Goal: Task Accomplishment & Management: Manage account settings

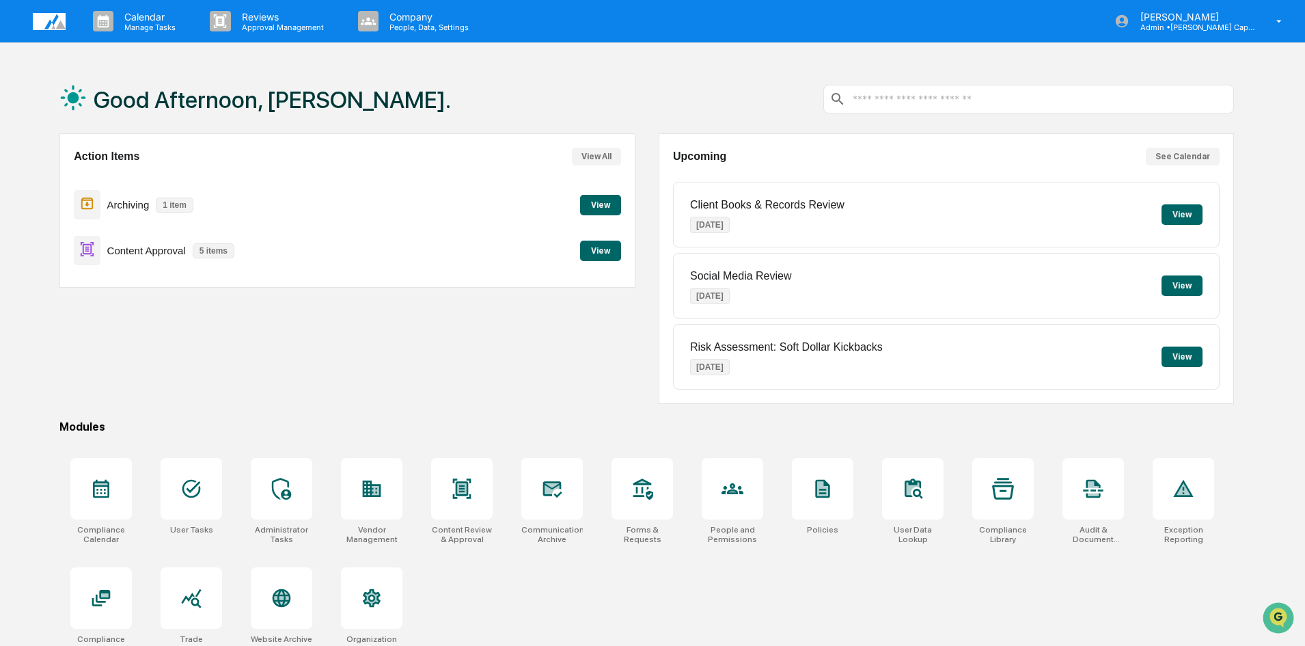
click at [609, 202] on button "View" at bounding box center [600, 205] width 41 height 20
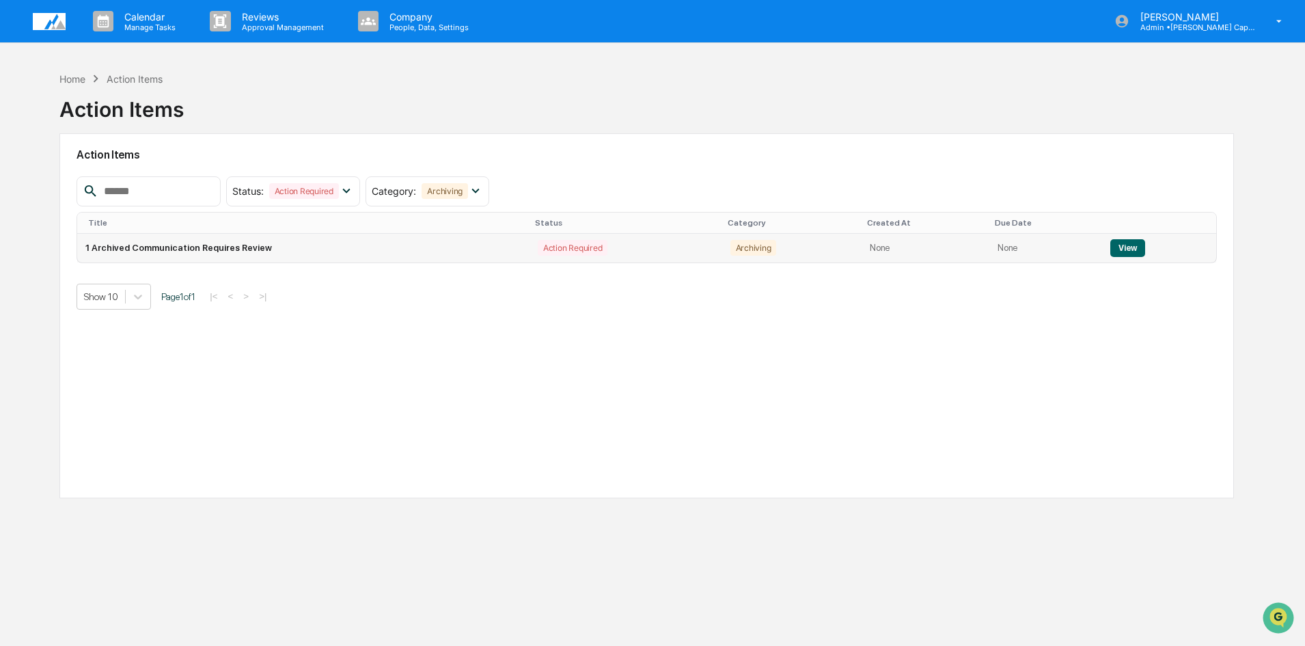
click at [1125, 247] on button "View" at bounding box center [1127, 248] width 35 height 18
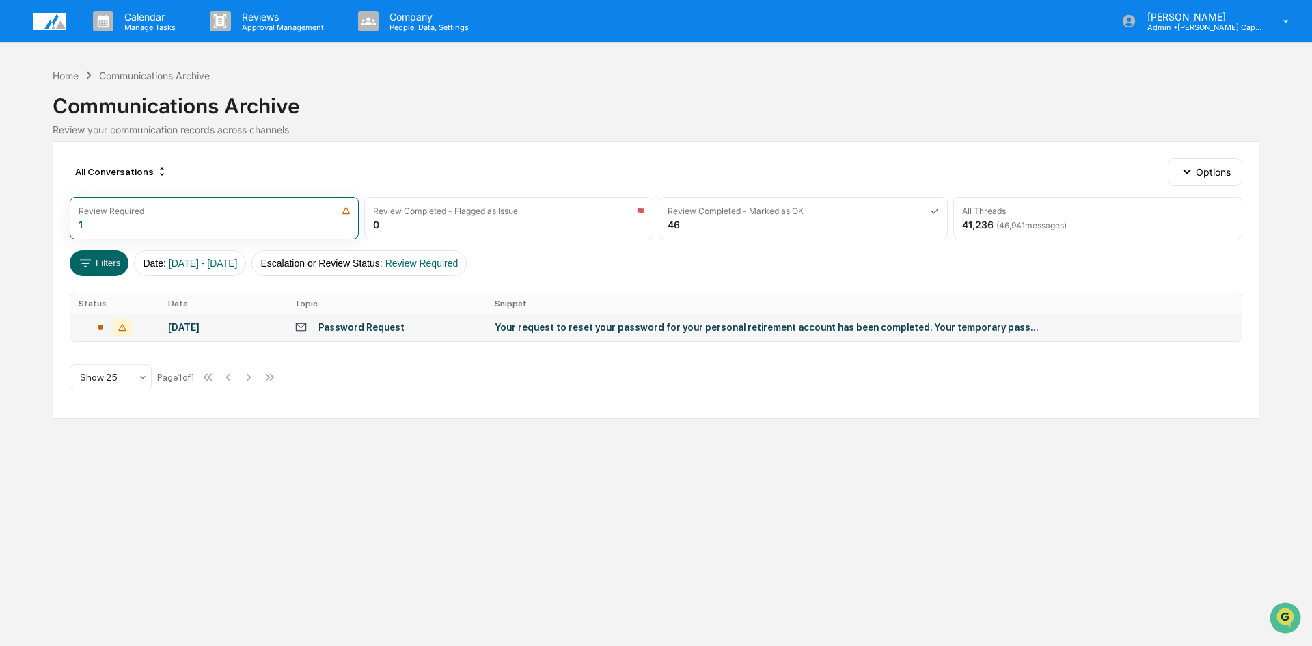
click at [1073, 331] on td "Your request to reset your password for your personal retirement account has be…" at bounding box center [864, 327] width 755 height 27
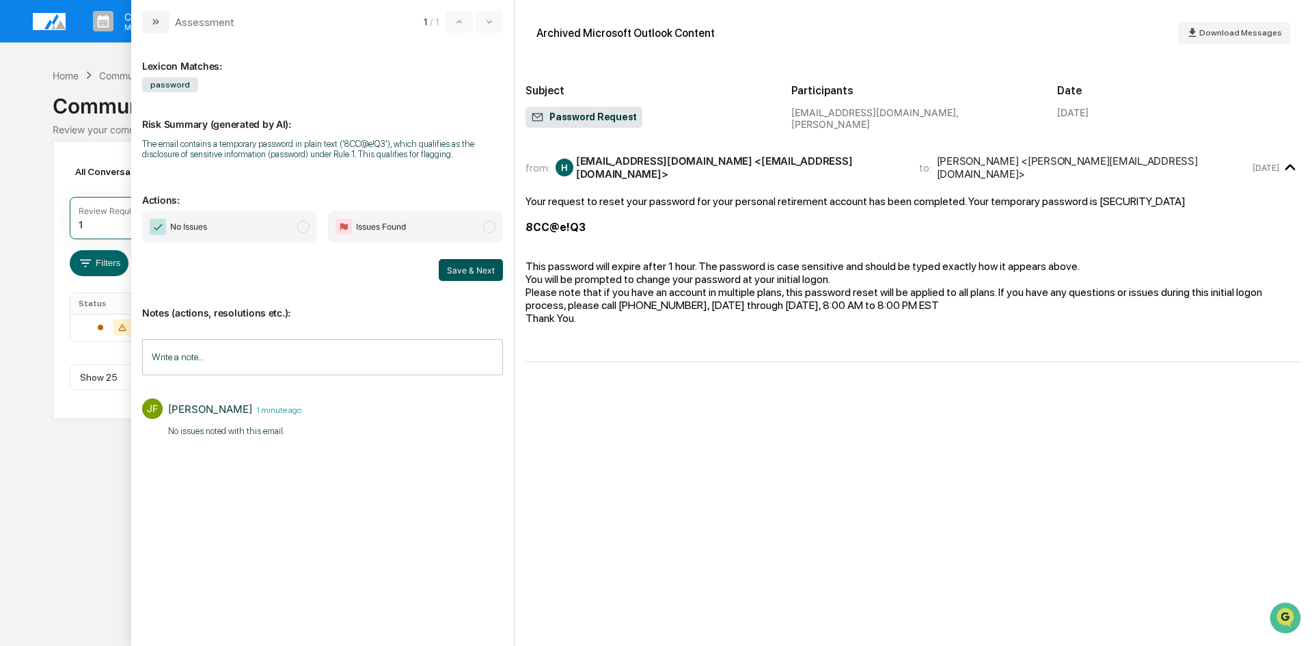
click at [462, 268] on button "Save & Next" at bounding box center [471, 270] width 64 height 22
click at [155, 26] on icon "modal" at bounding box center [155, 21] width 11 height 11
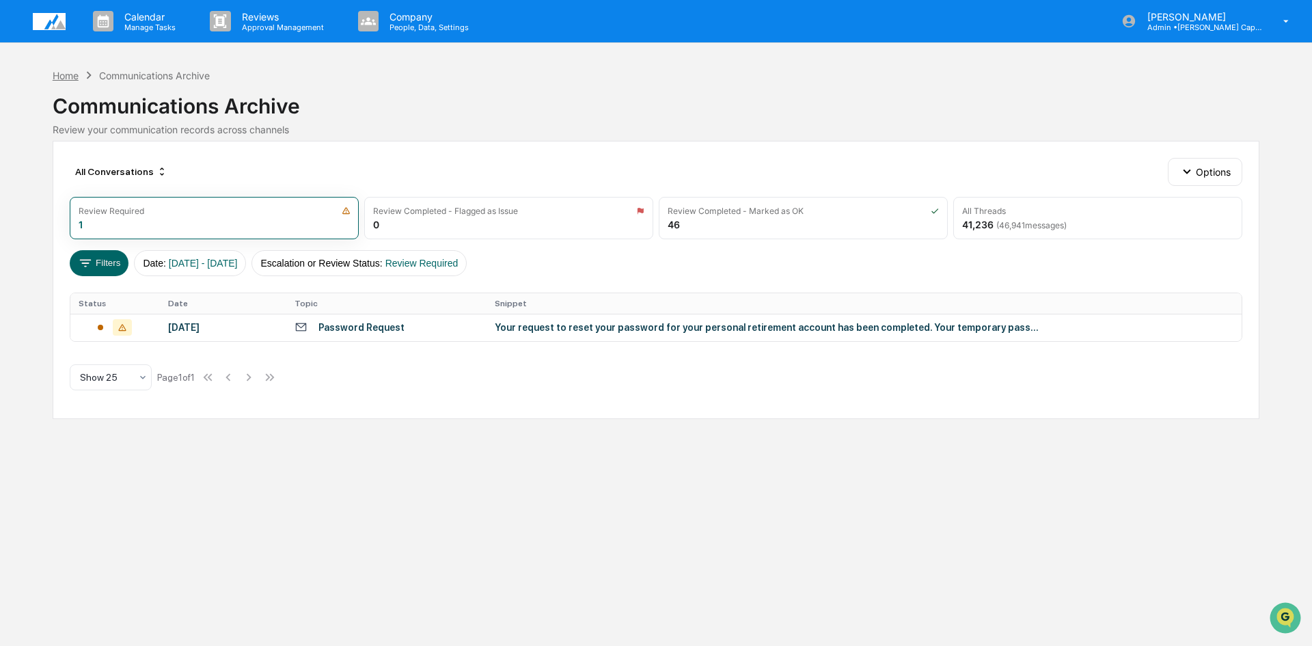
click at [74, 78] on div "Home" at bounding box center [66, 76] width 26 height 12
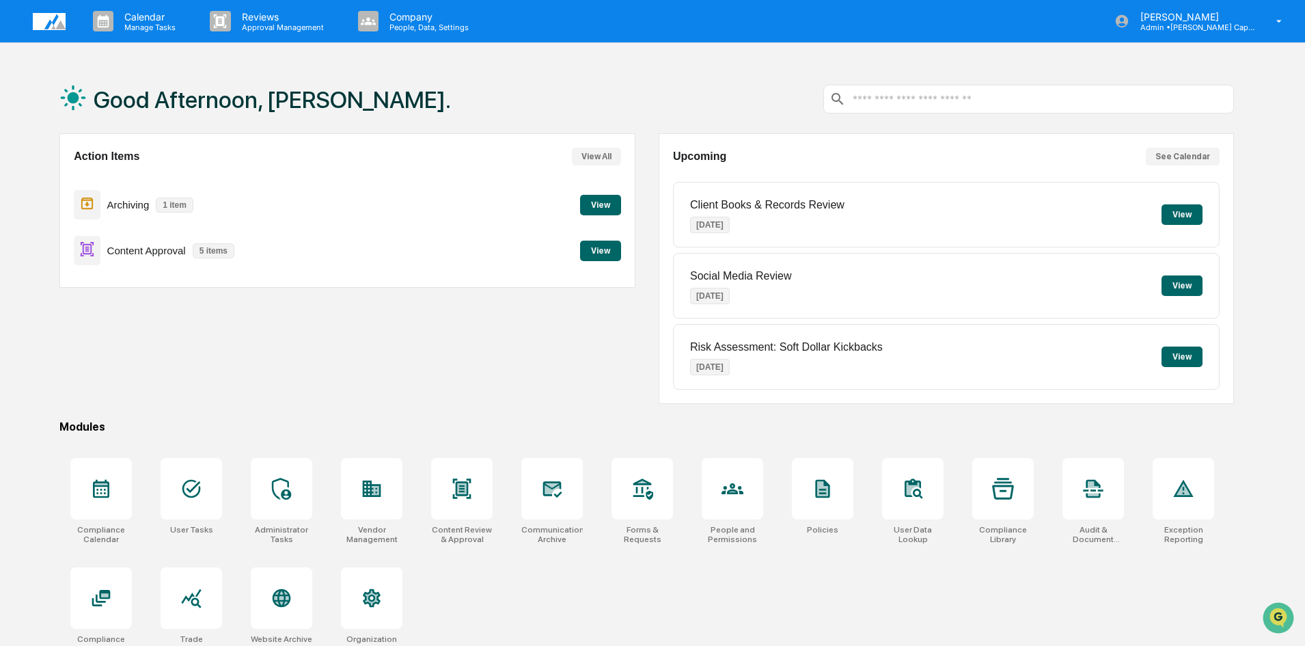
click at [597, 247] on button "View" at bounding box center [600, 251] width 41 height 20
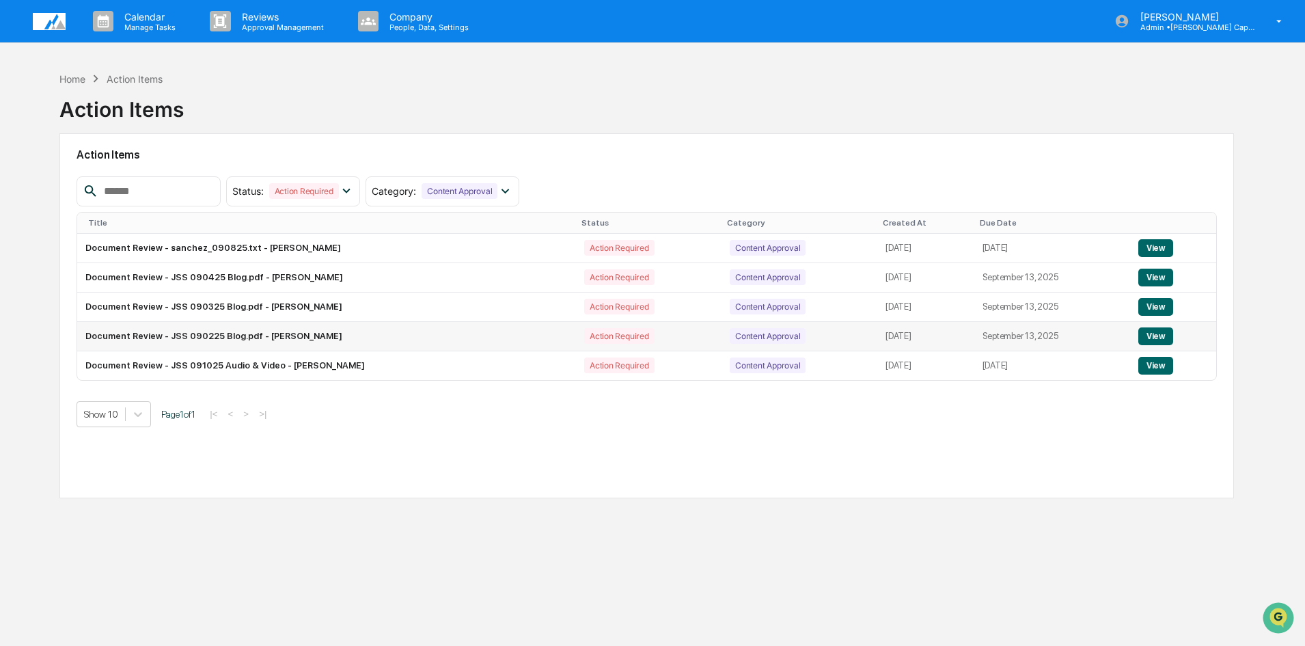
click at [1160, 332] on button "View" at bounding box center [1155, 336] width 35 height 18
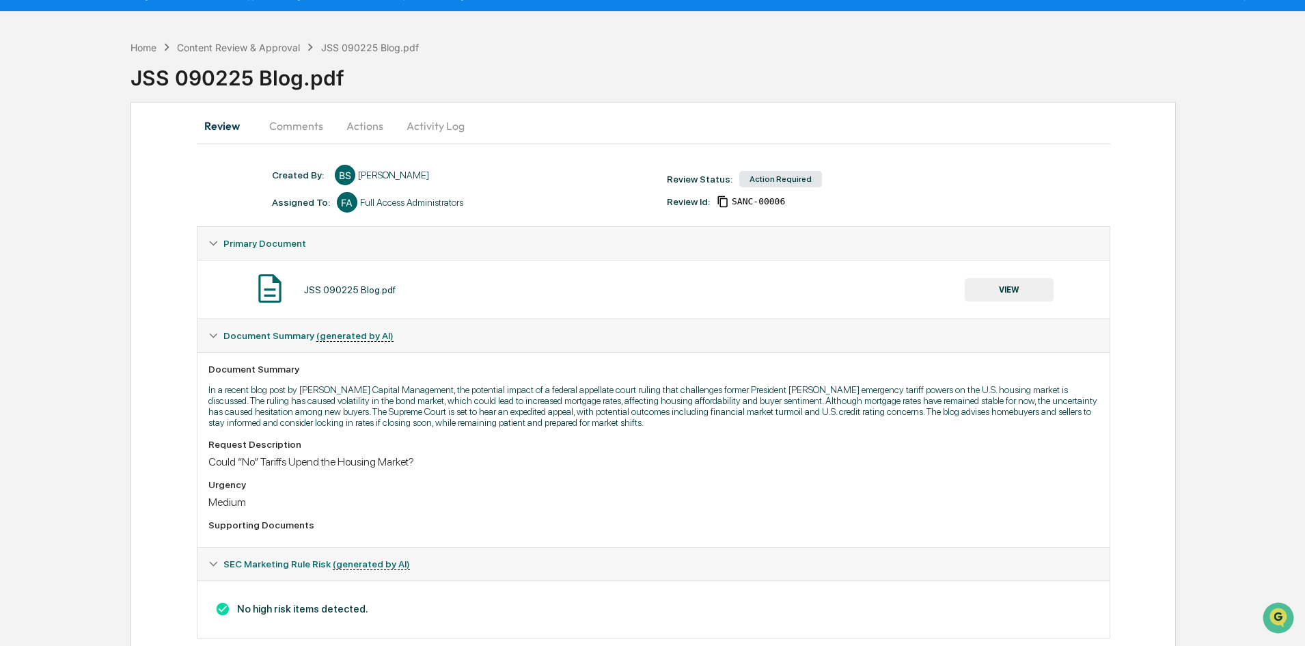
scroll to position [59, 0]
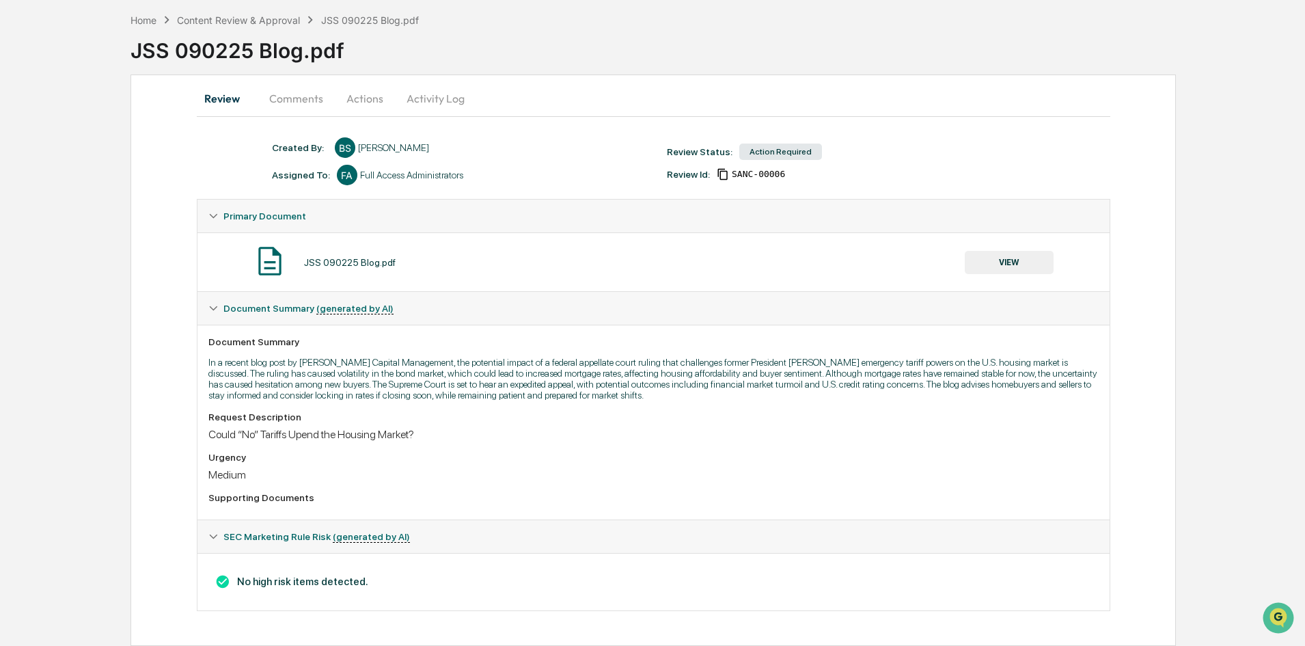
click at [1008, 262] on button "VIEW" at bounding box center [1009, 262] width 89 height 23
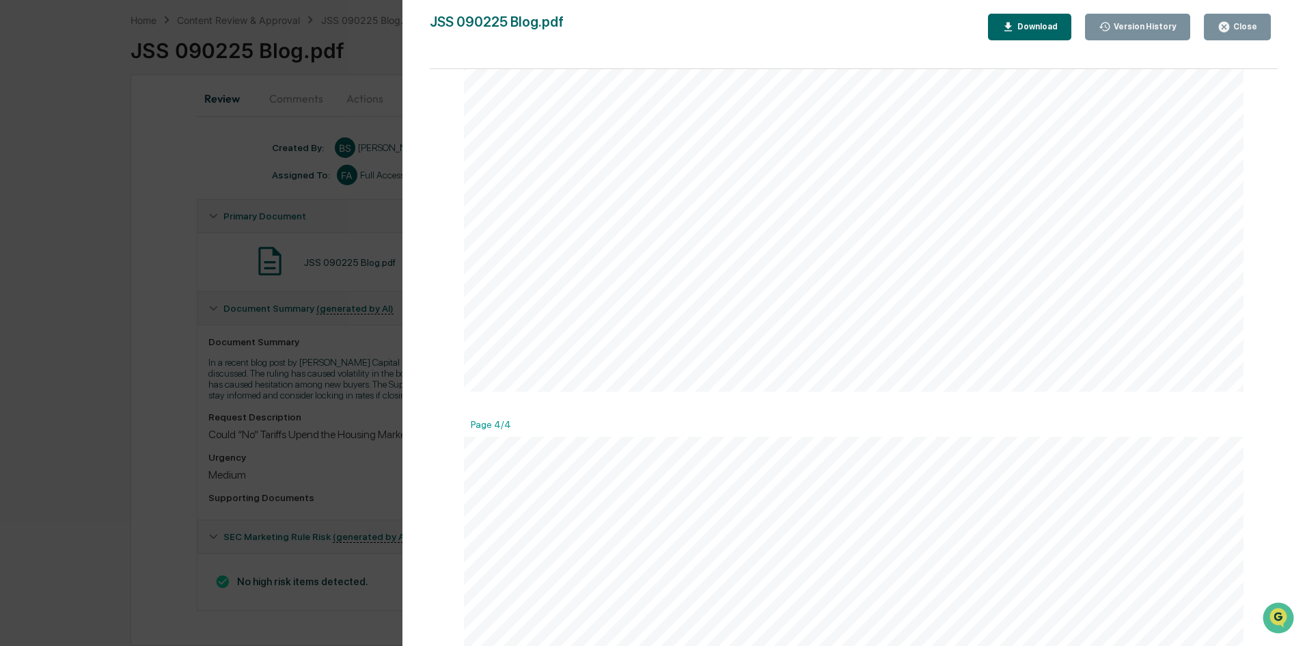
scroll to position [3075, 0]
click at [1238, 20] on div "Close" at bounding box center [1238, 26] width 40 height 13
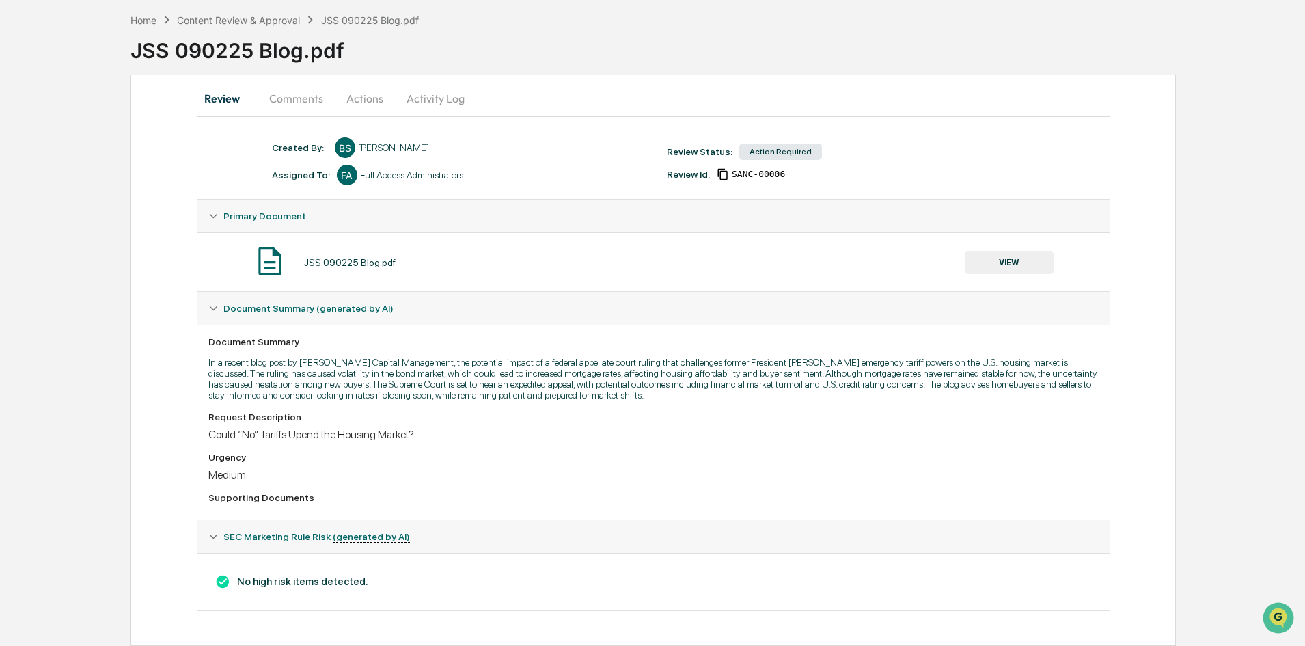
click at [364, 91] on button "Actions" at bounding box center [364, 98] width 61 height 33
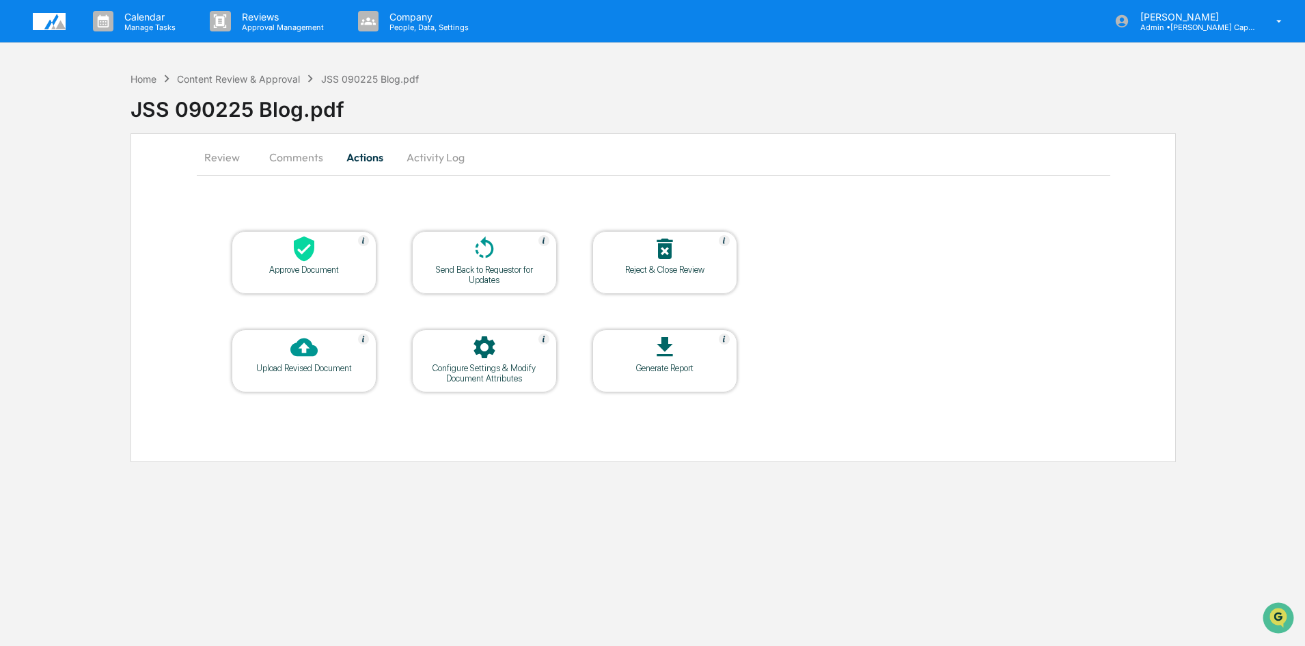
scroll to position [0, 0]
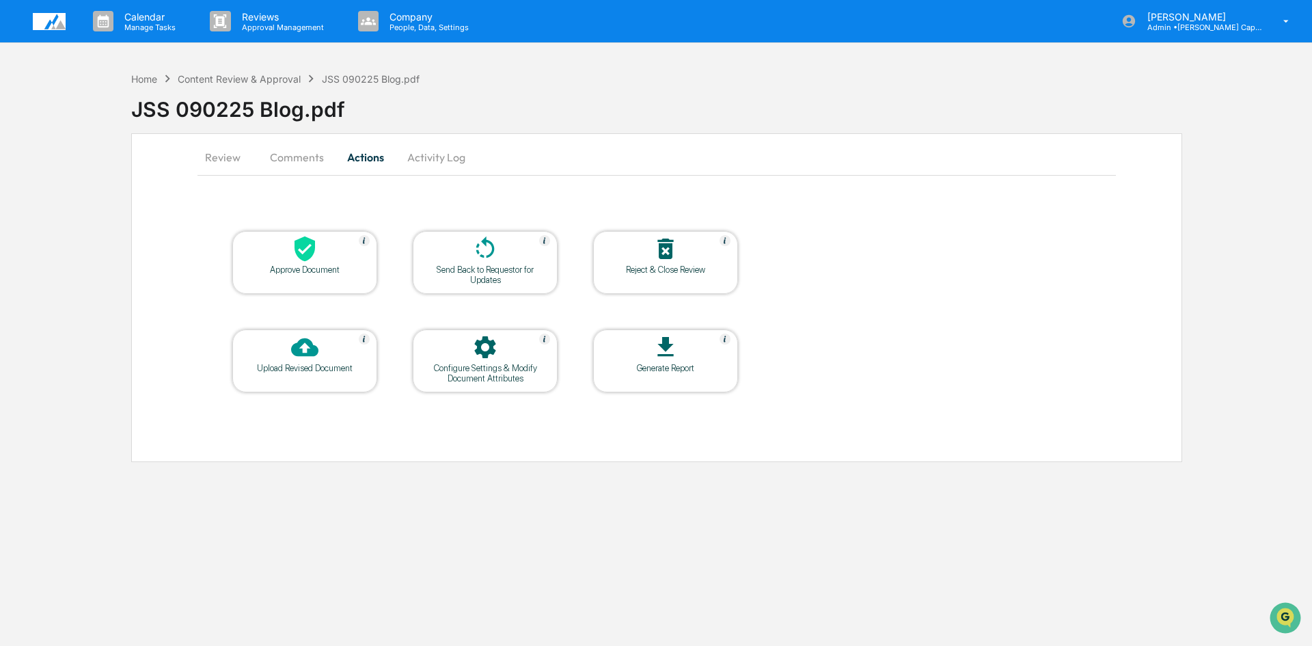
click at [292, 260] on icon at bounding box center [304, 248] width 27 height 27
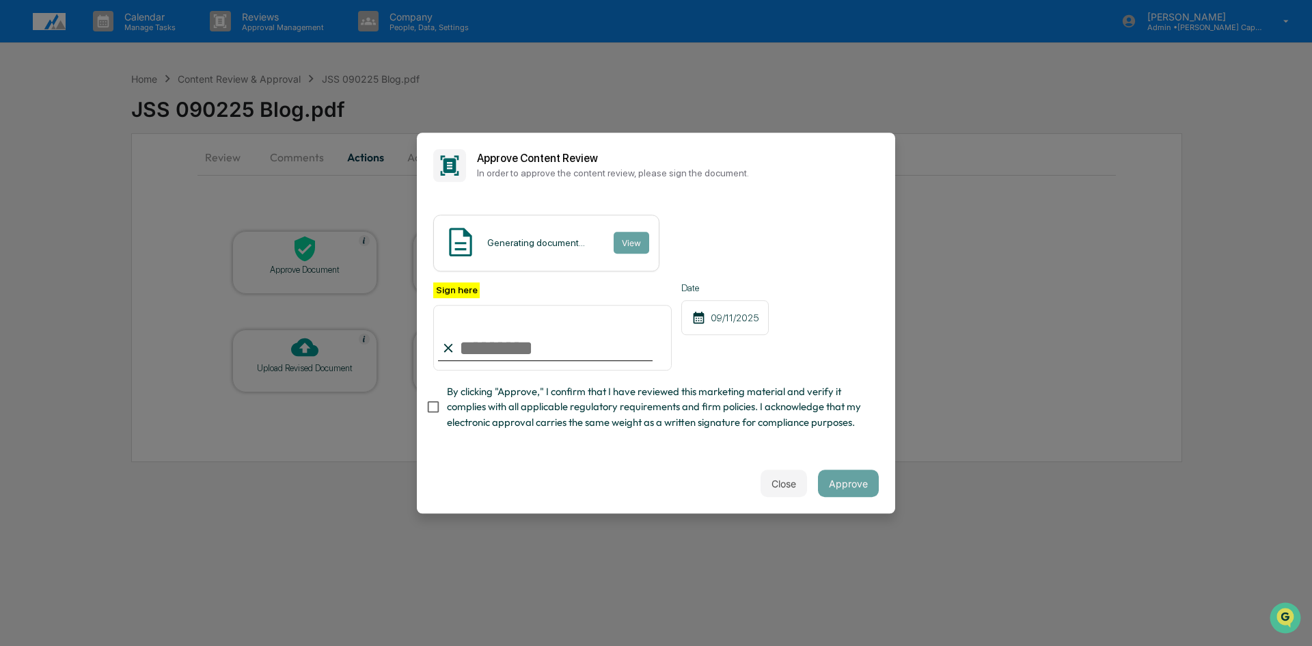
click at [519, 353] on input "Sign here" at bounding box center [552, 338] width 238 height 66
type input "**********"
click at [853, 485] on button "Approve" at bounding box center [848, 482] width 61 height 27
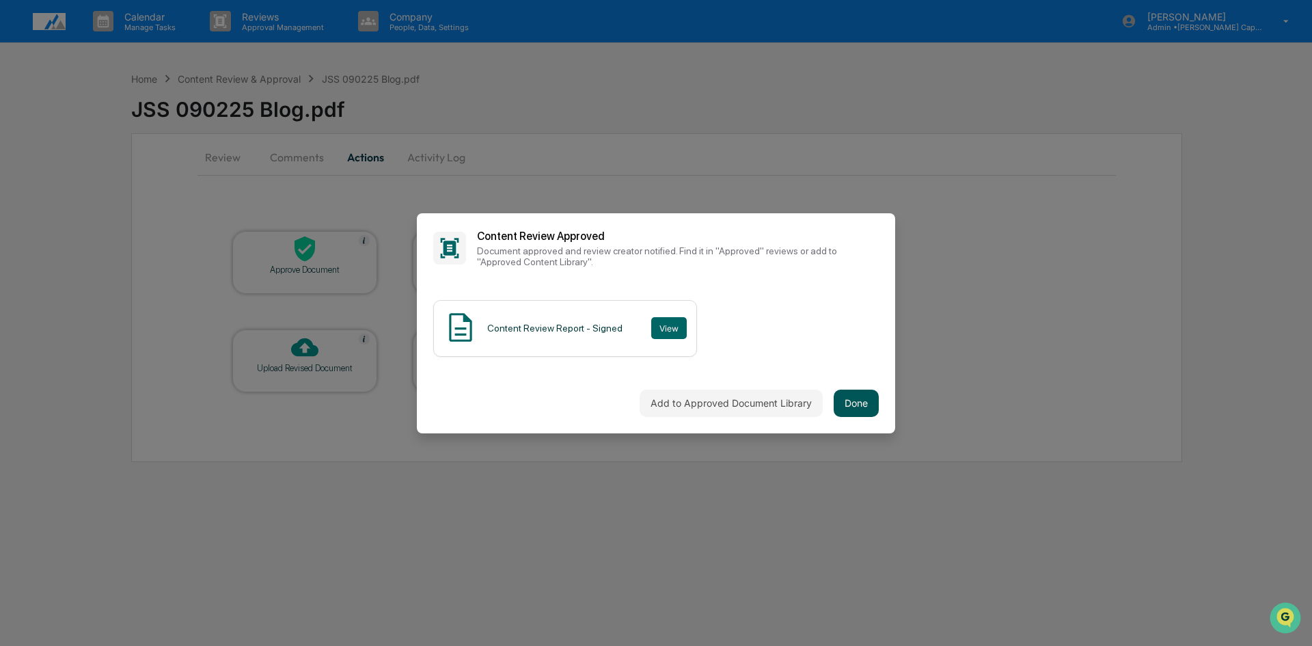
click at [848, 405] on button "Done" at bounding box center [856, 402] width 45 height 27
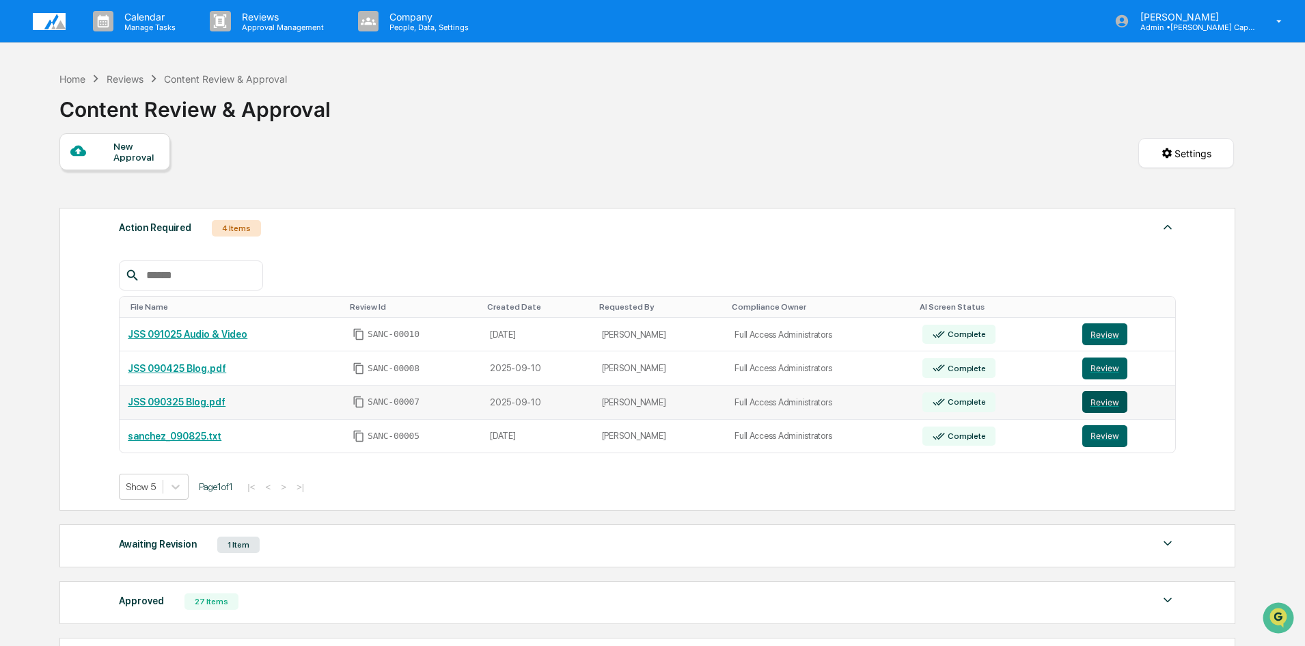
click at [1104, 399] on button "Review" at bounding box center [1104, 402] width 45 height 22
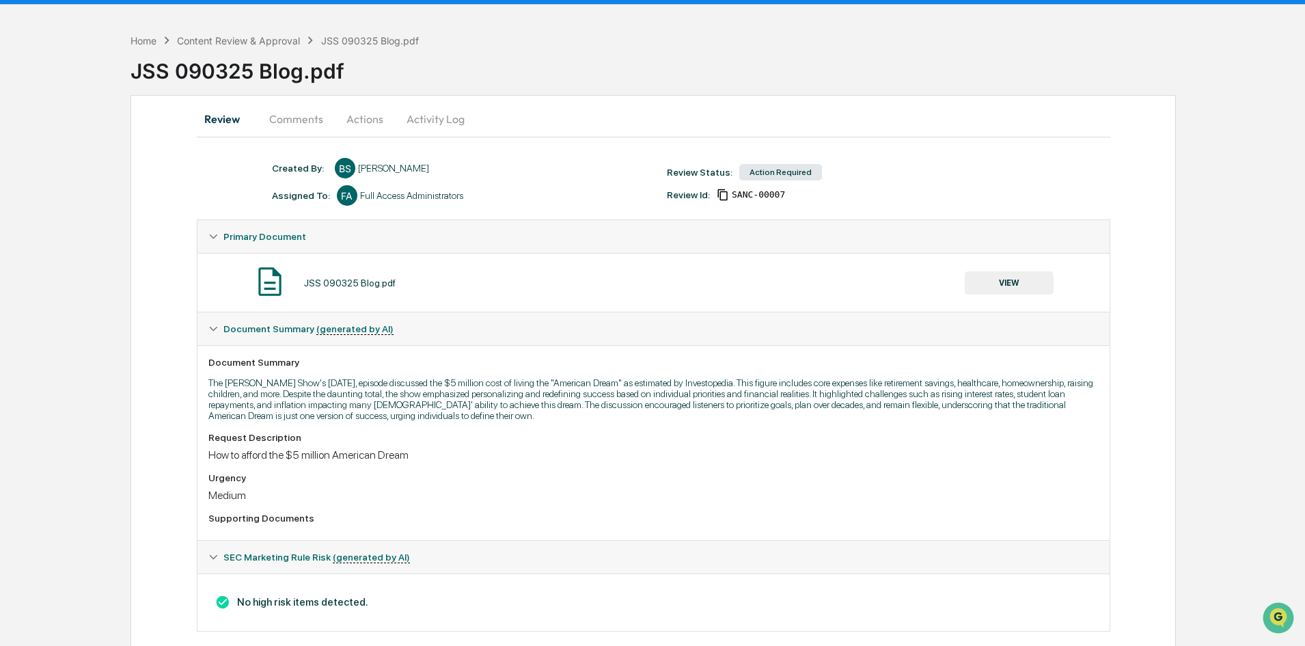
scroll to position [59, 0]
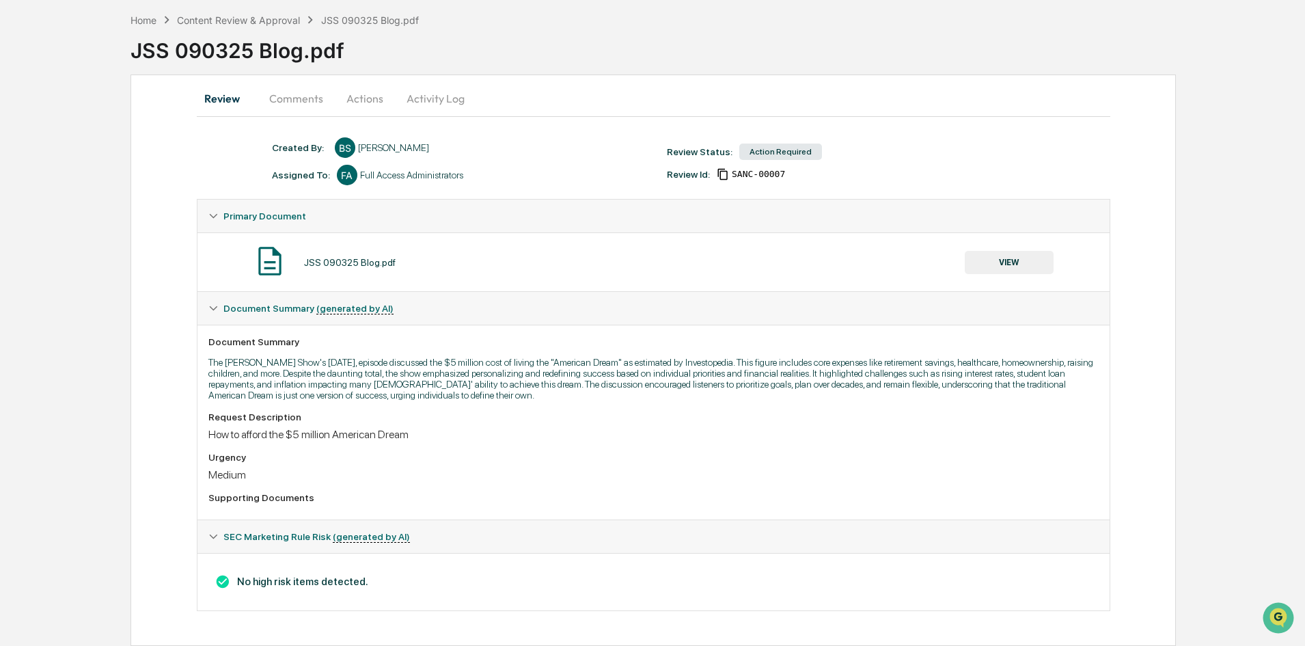
click at [1024, 257] on button "VIEW" at bounding box center [1009, 262] width 89 height 23
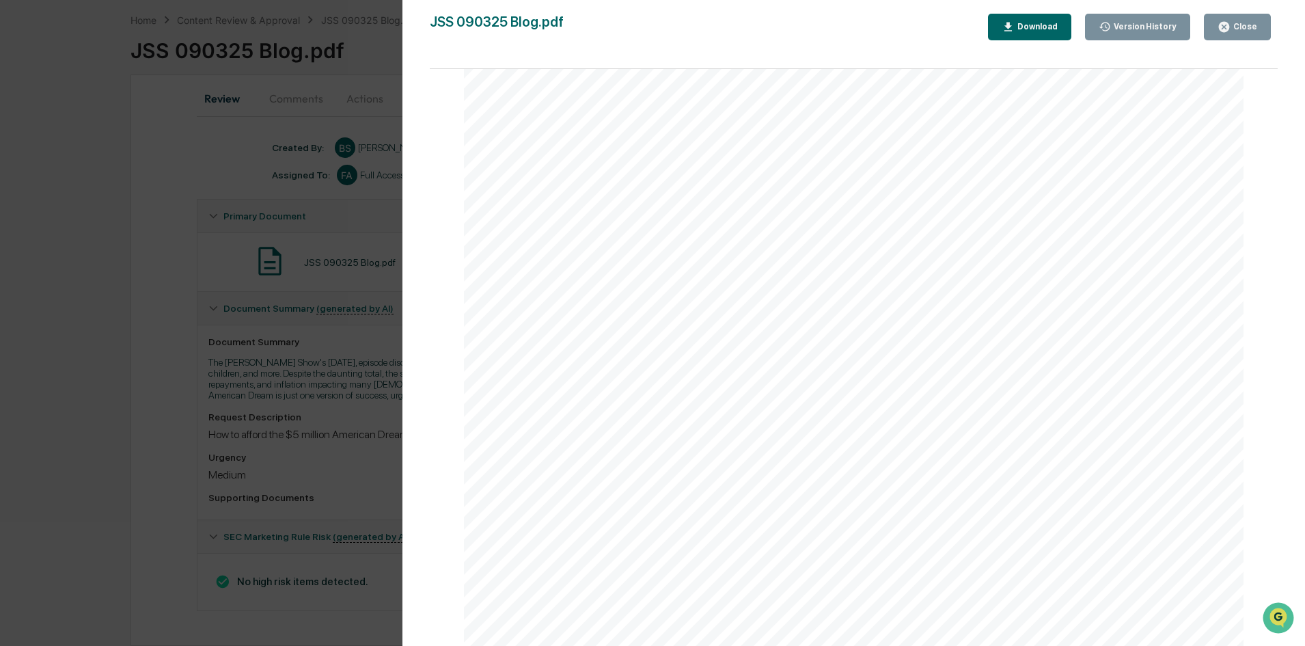
scroll to position [2460, 0]
click at [1231, 35] on button "Close" at bounding box center [1237, 27] width 67 height 27
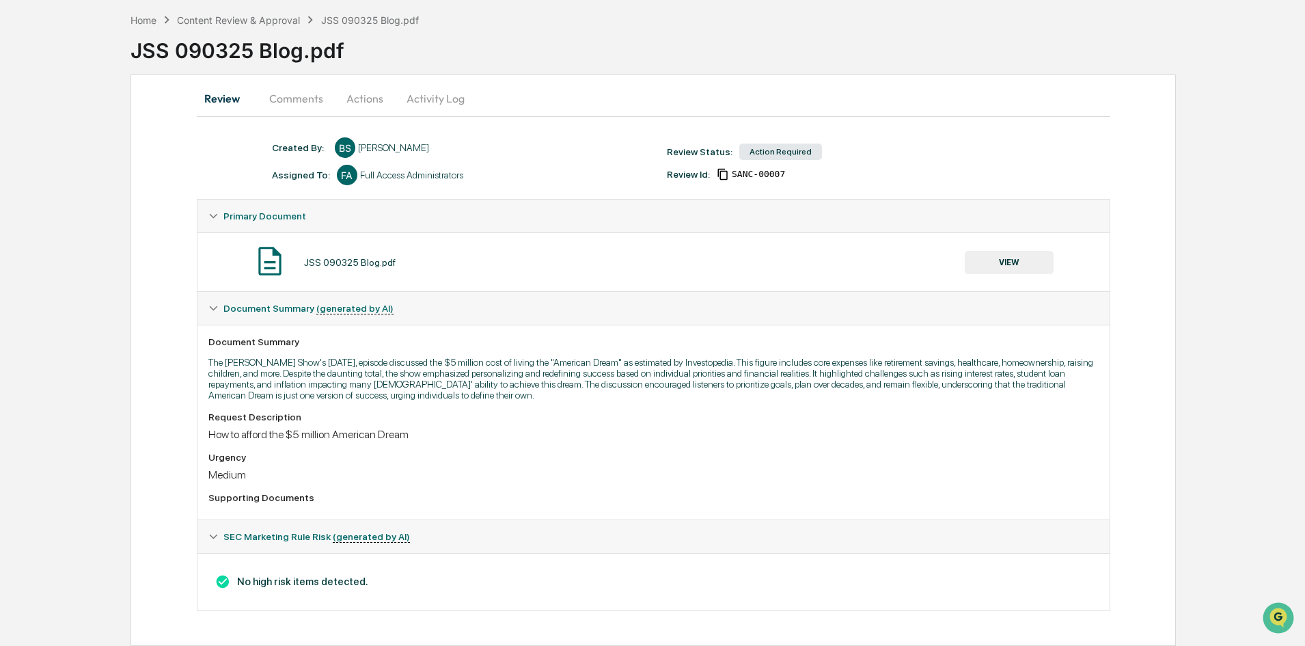
click at [376, 96] on button "Actions" at bounding box center [364, 98] width 61 height 33
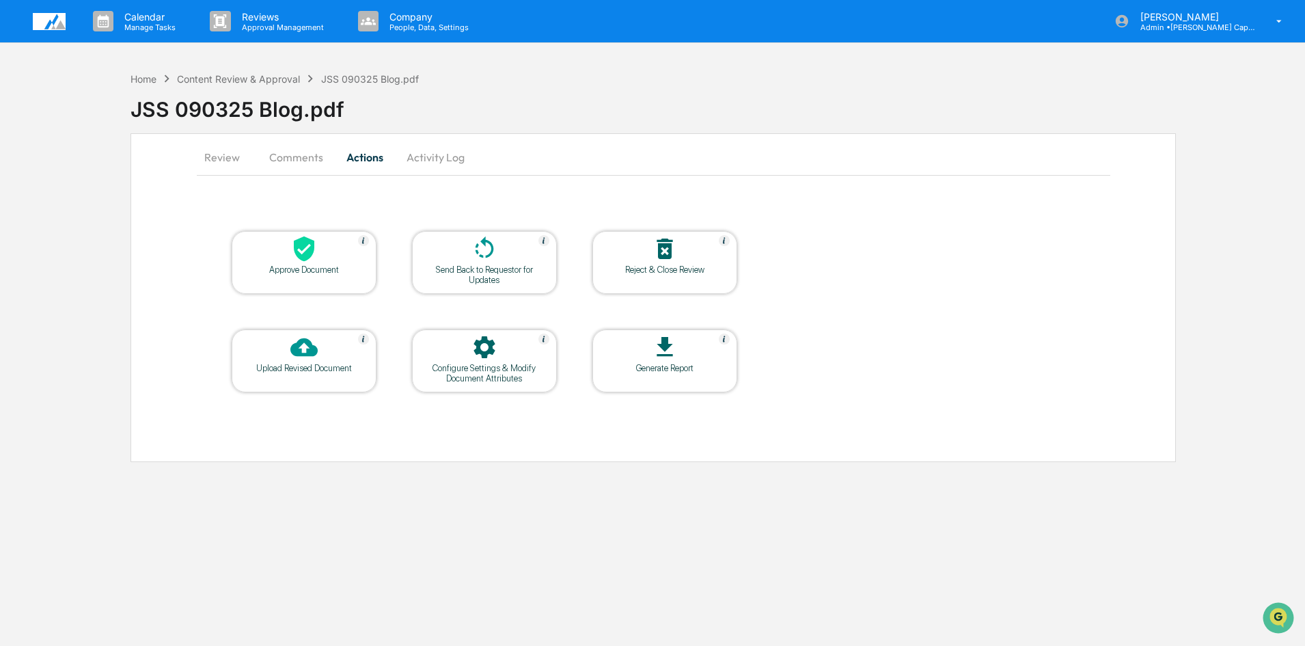
scroll to position [0, 0]
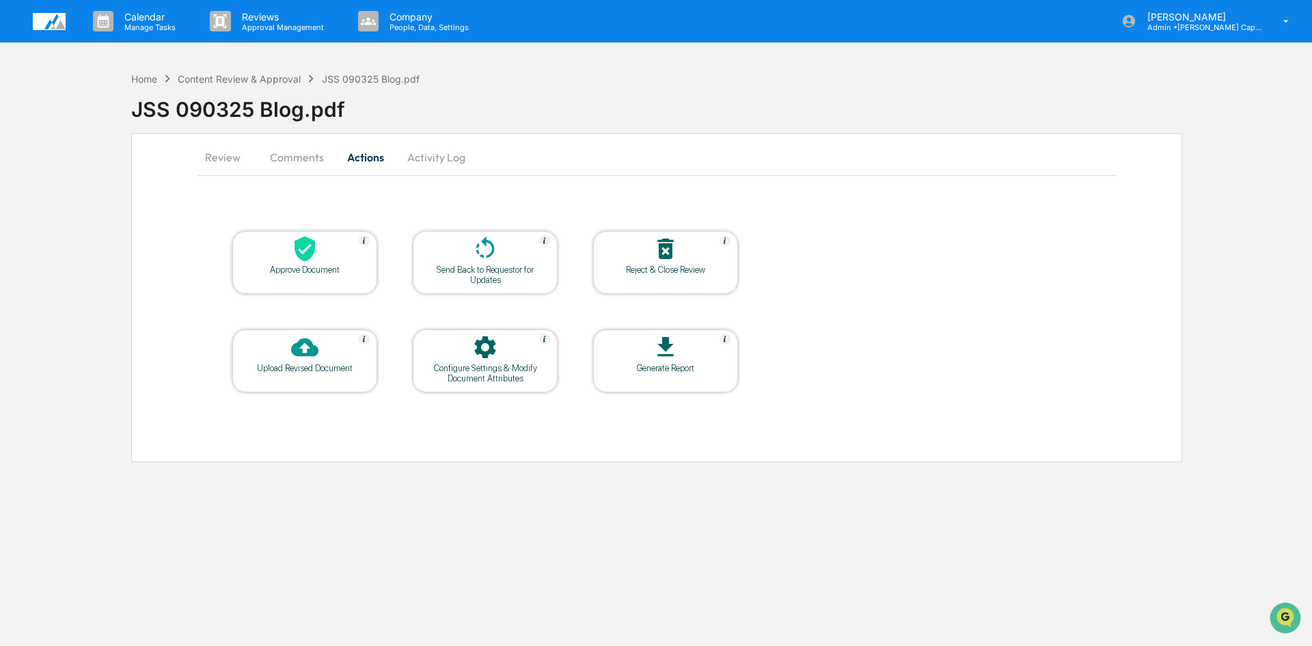
click at [301, 261] on icon at bounding box center [304, 248] width 27 height 27
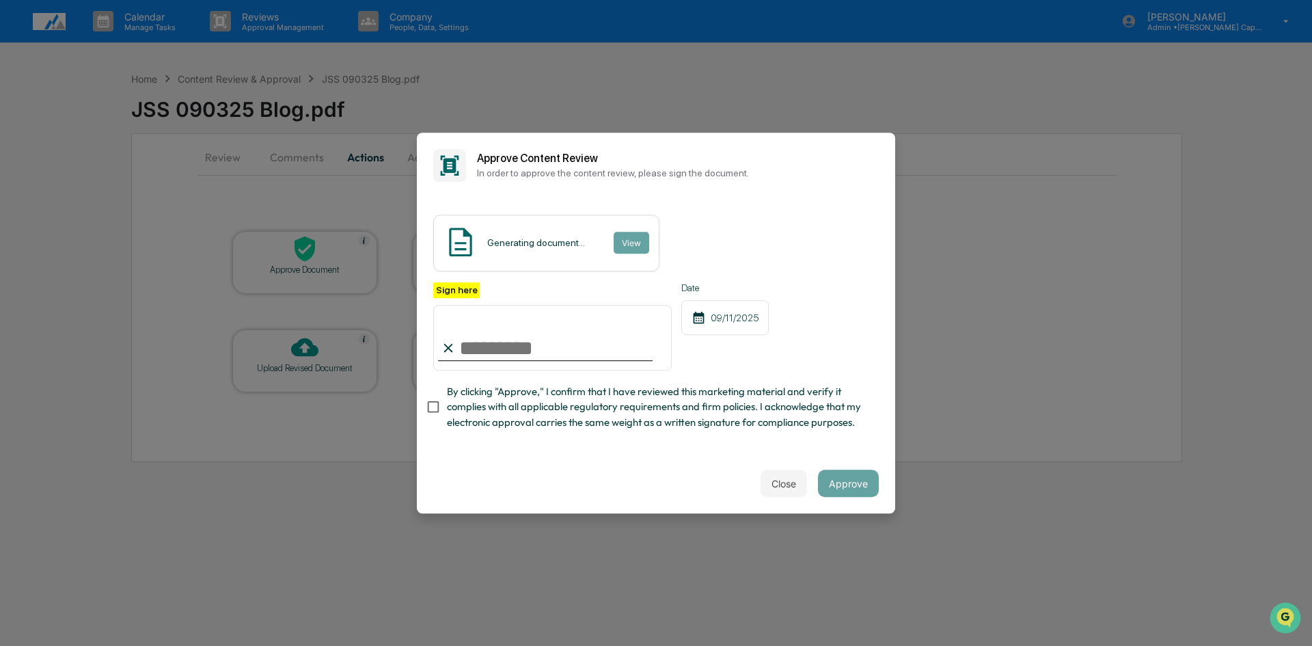
click at [467, 335] on input "Sign here" at bounding box center [552, 338] width 238 height 66
type input "**********"
click at [852, 485] on button "Approve" at bounding box center [848, 482] width 61 height 27
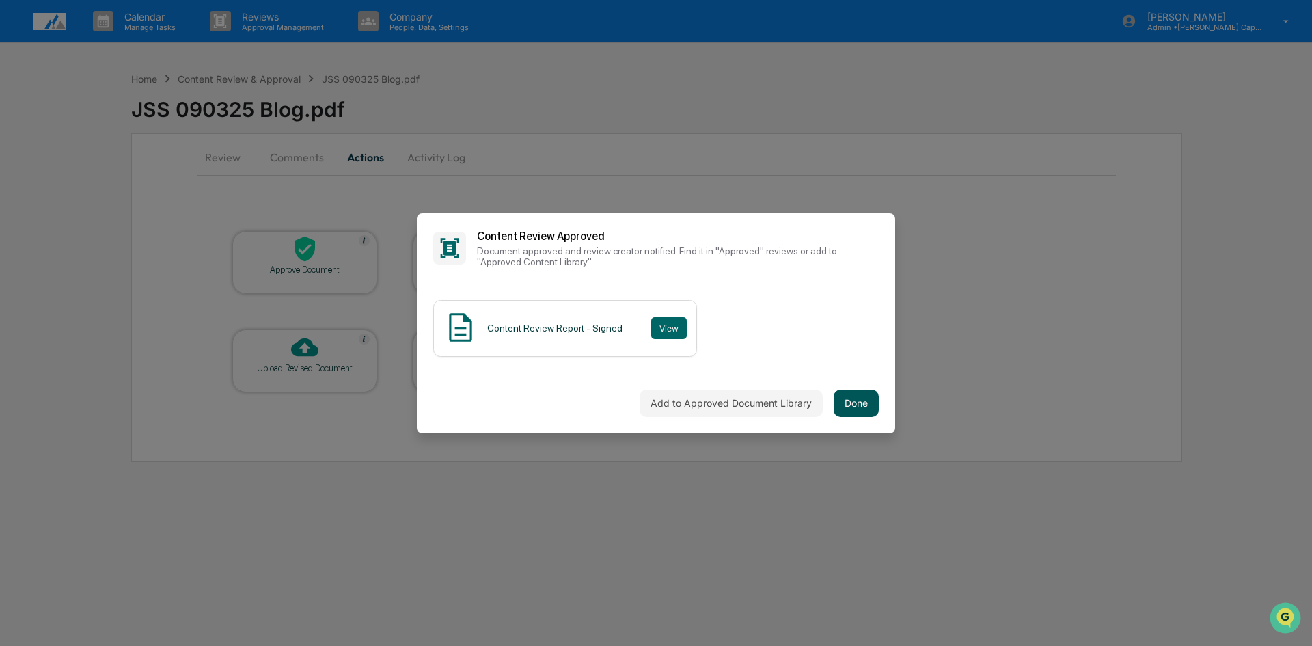
click at [851, 407] on button "Done" at bounding box center [856, 402] width 45 height 27
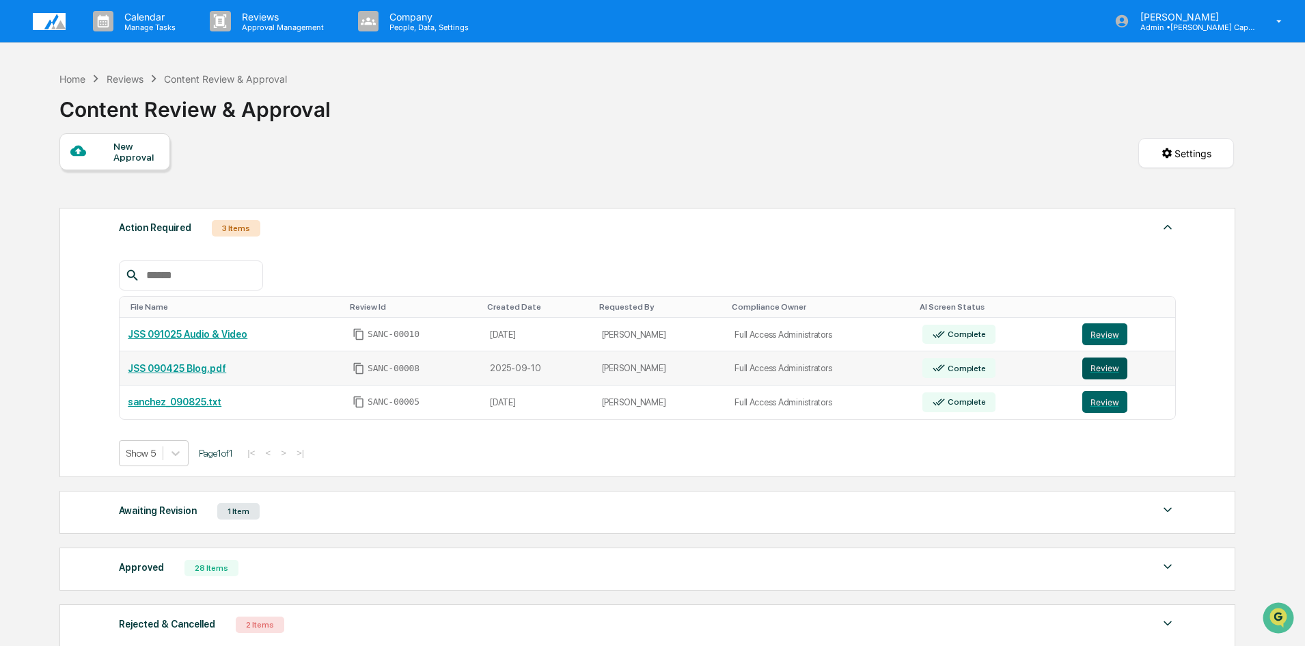
click at [1105, 370] on button "Review" at bounding box center [1104, 368] width 45 height 22
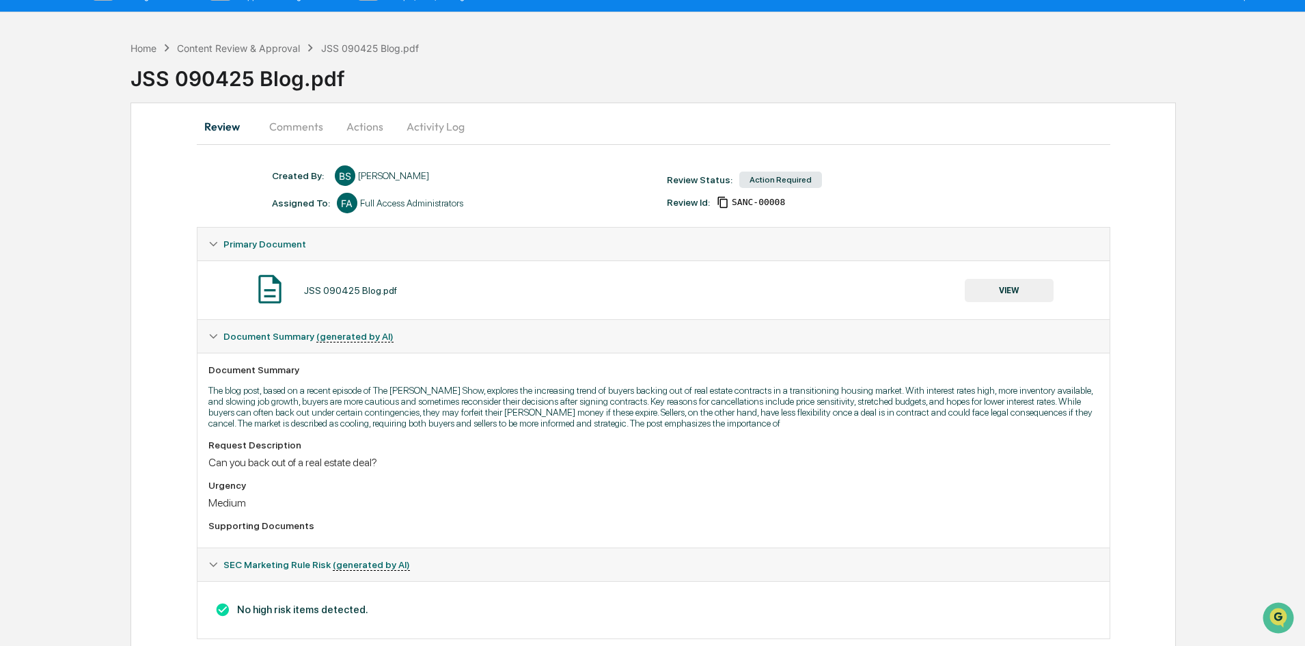
scroll to position [59, 0]
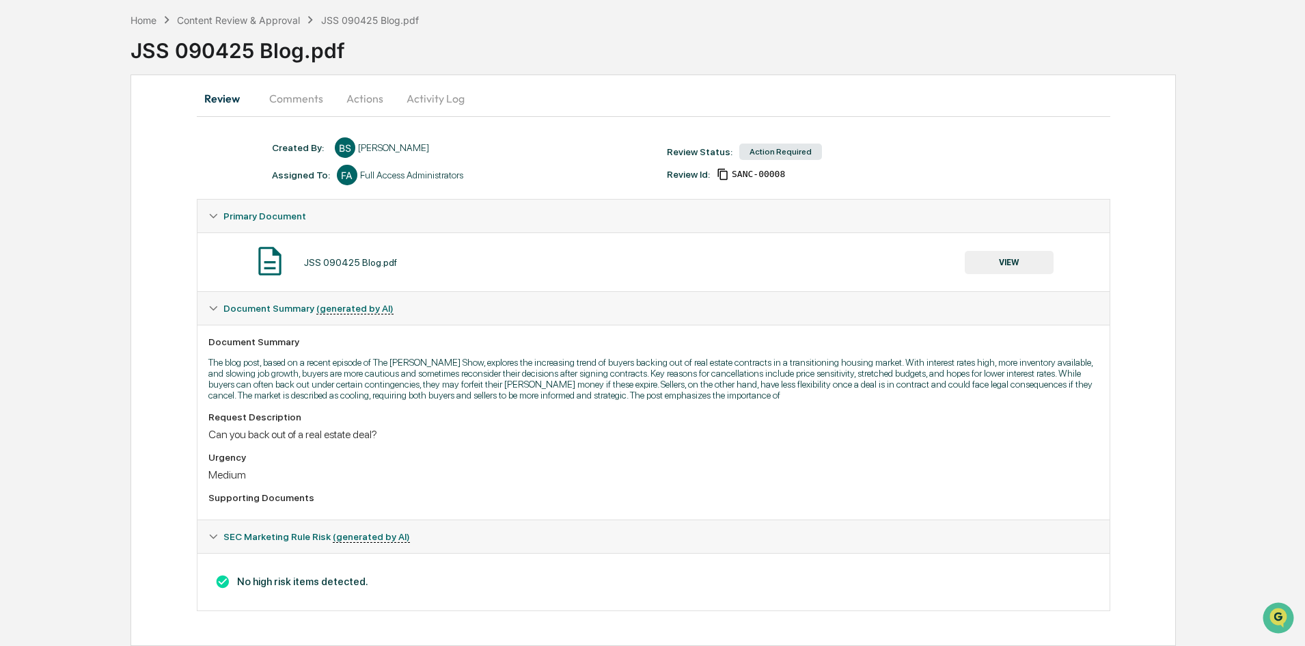
click at [1004, 260] on button "VIEW" at bounding box center [1009, 262] width 89 height 23
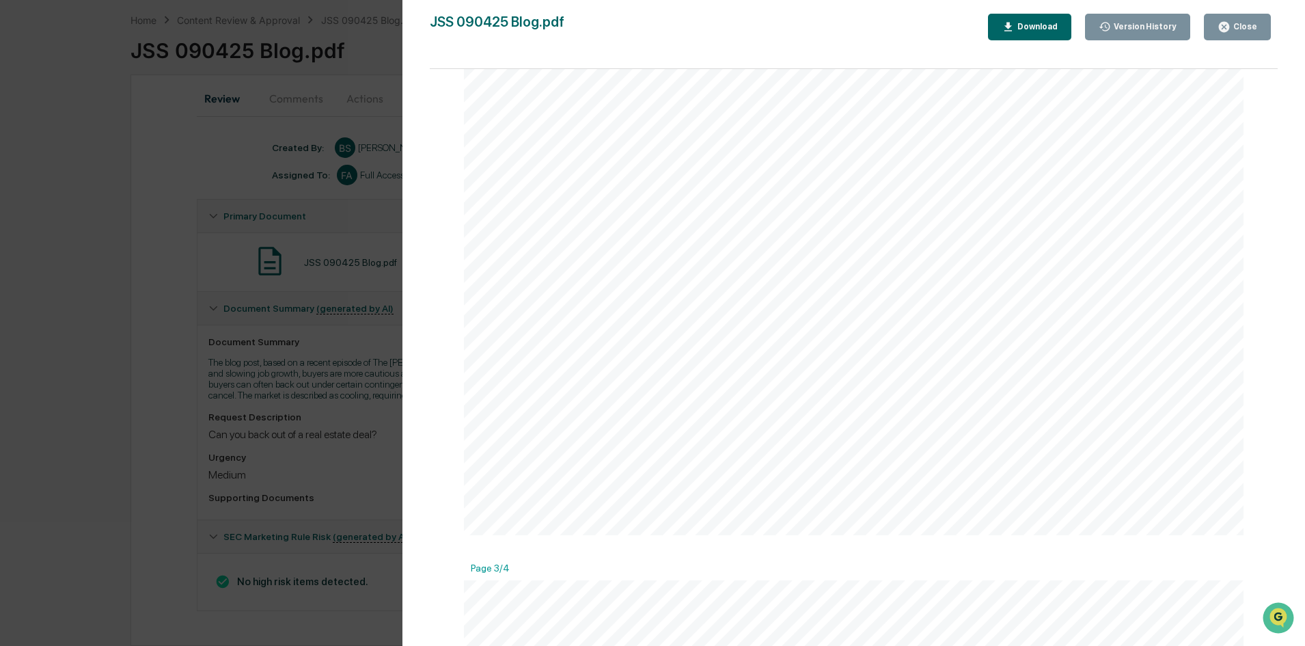
scroll to position [1640, 0]
click at [1234, 36] on button "Close" at bounding box center [1237, 27] width 67 height 27
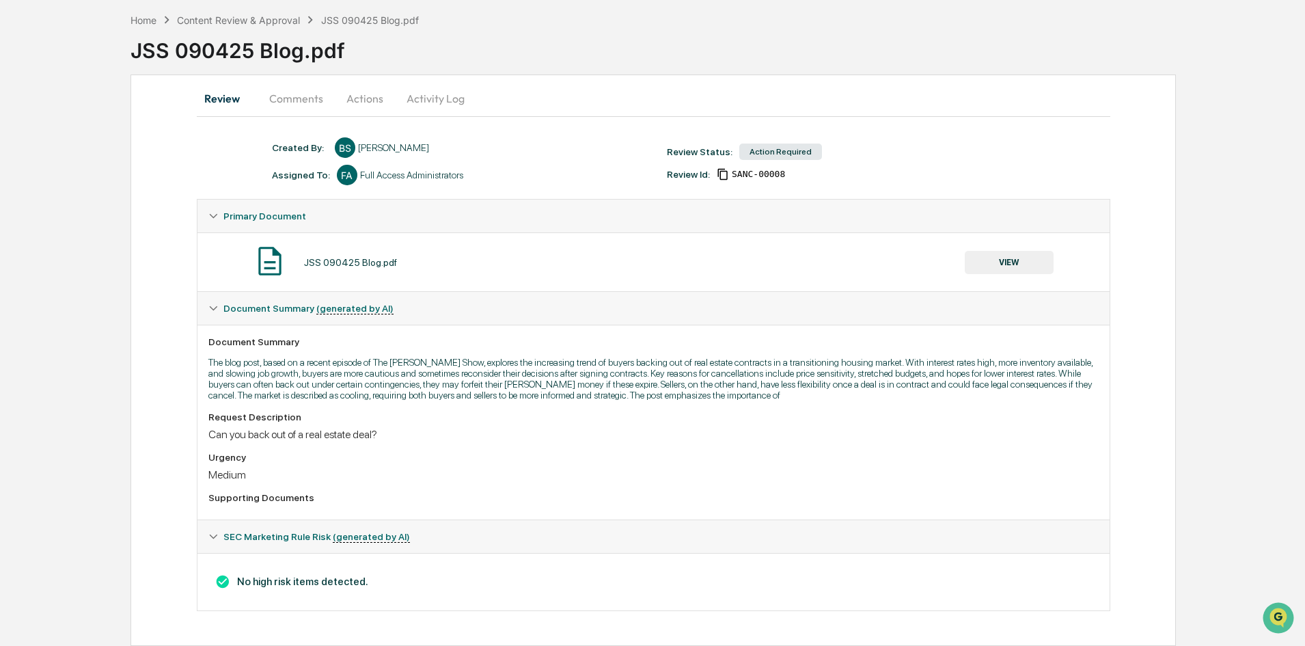
click at [357, 96] on button "Actions" at bounding box center [364, 98] width 61 height 33
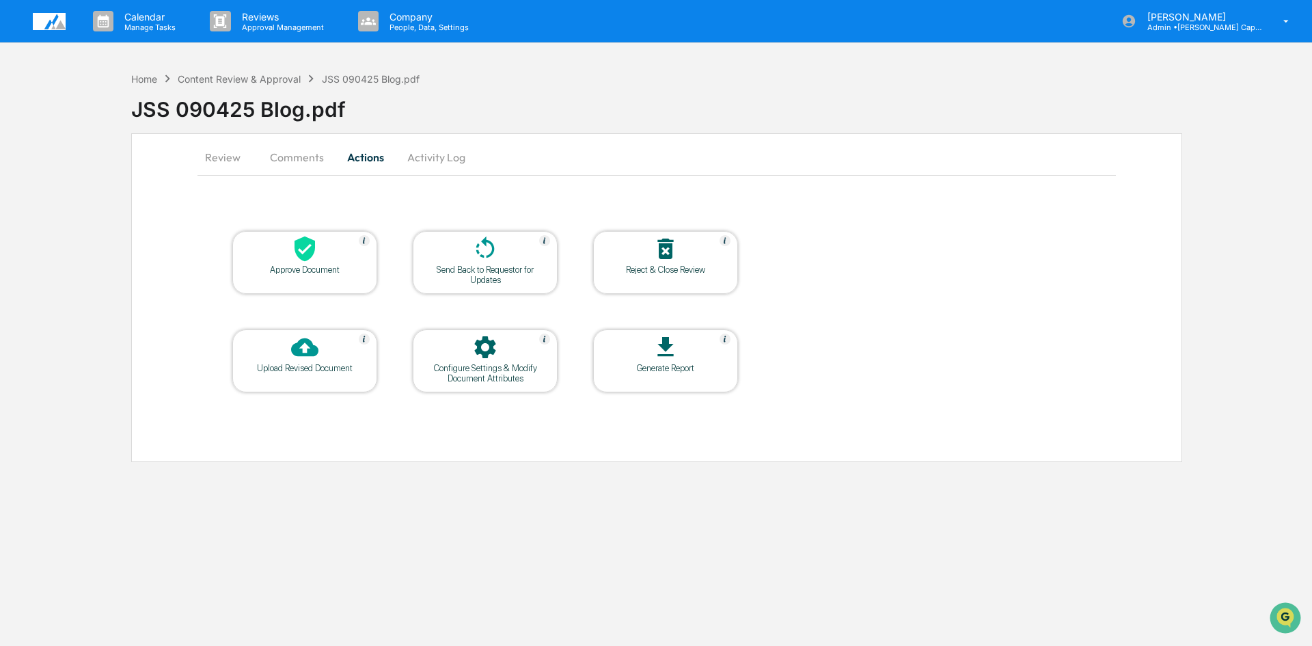
click at [325, 266] on div "Approve Document" at bounding box center [304, 269] width 123 height 10
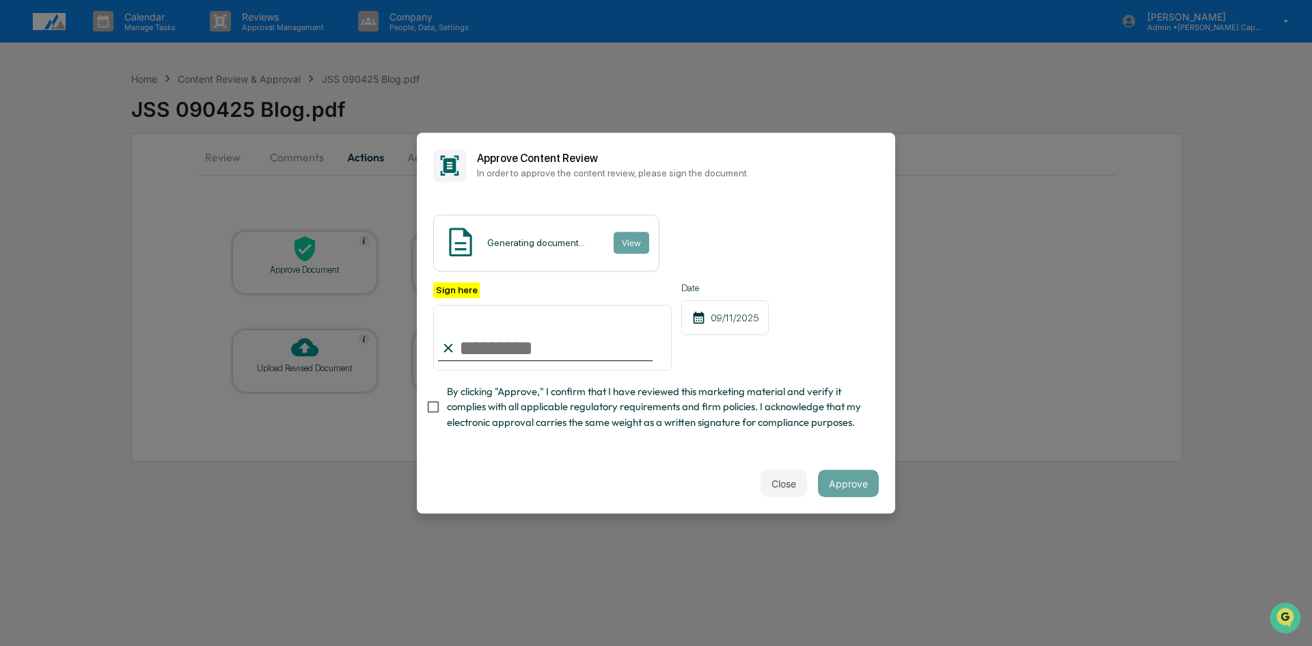
click at [538, 361] on input "Sign here" at bounding box center [552, 338] width 238 height 66
type input "**********"
click at [854, 488] on button "Approve" at bounding box center [848, 482] width 61 height 27
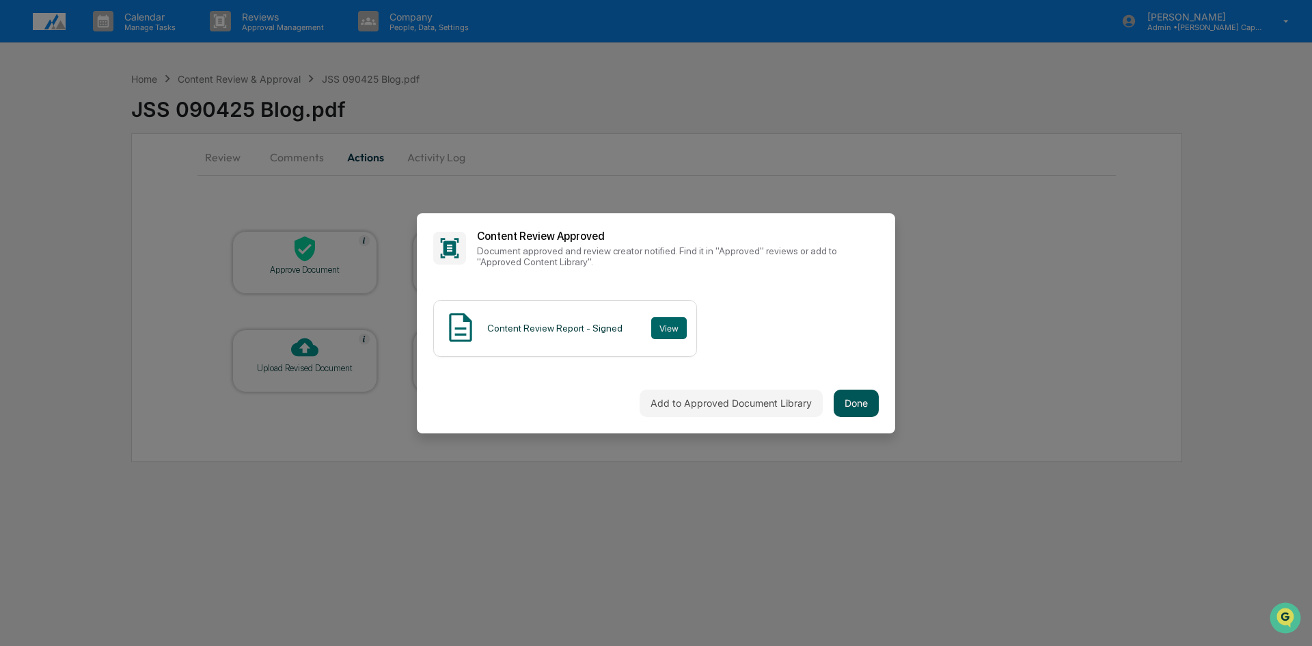
click at [859, 408] on button "Done" at bounding box center [856, 402] width 45 height 27
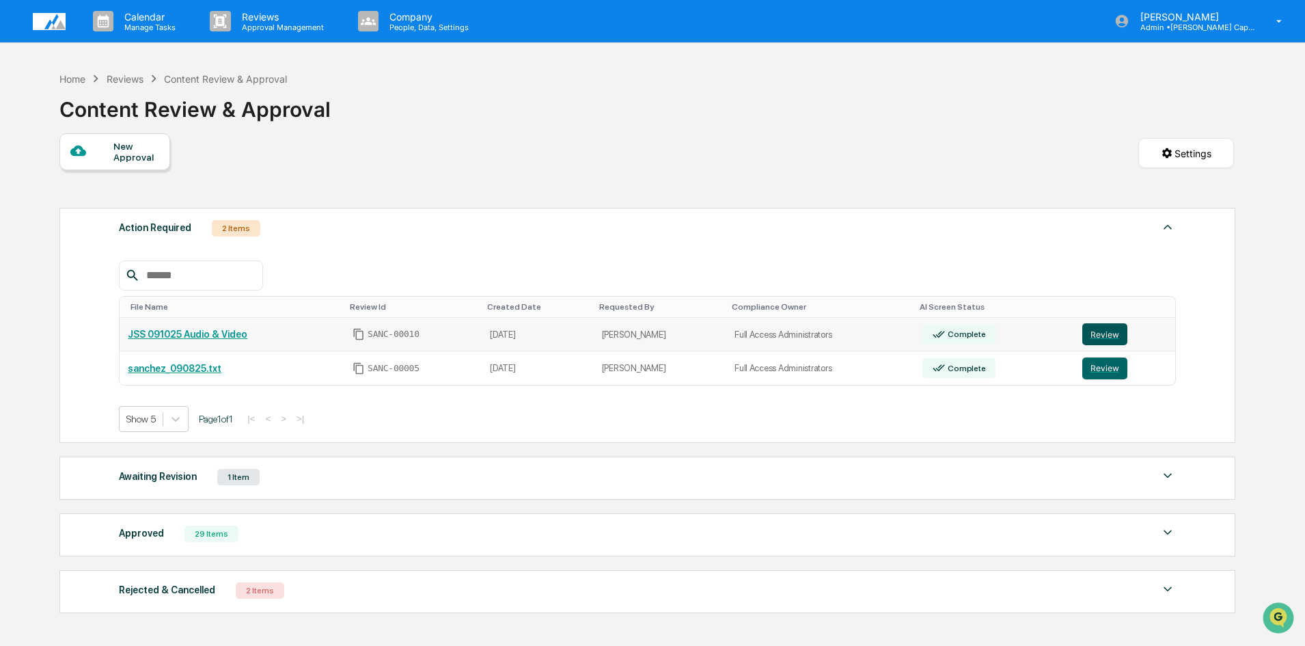
click at [1097, 338] on button "Review" at bounding box center [1104, 334] width 45 height 22
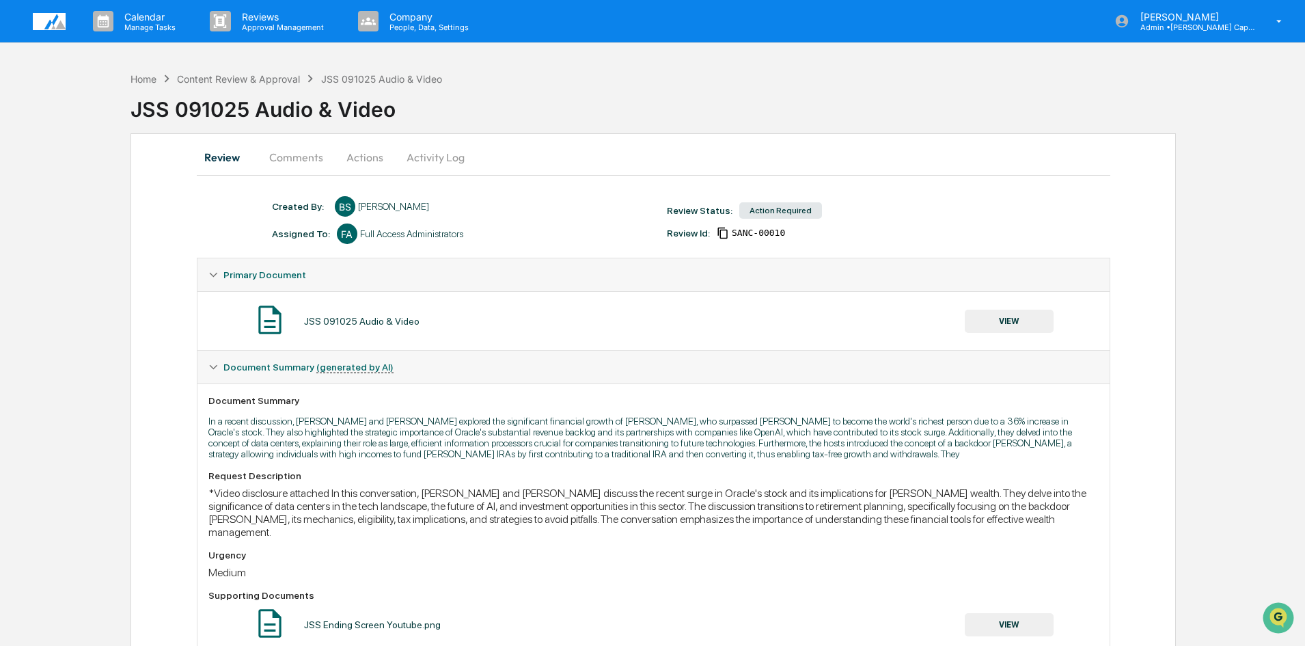
click at [362, 154] on button "Actions" at bounding box center [364, 157] width 61 height 33
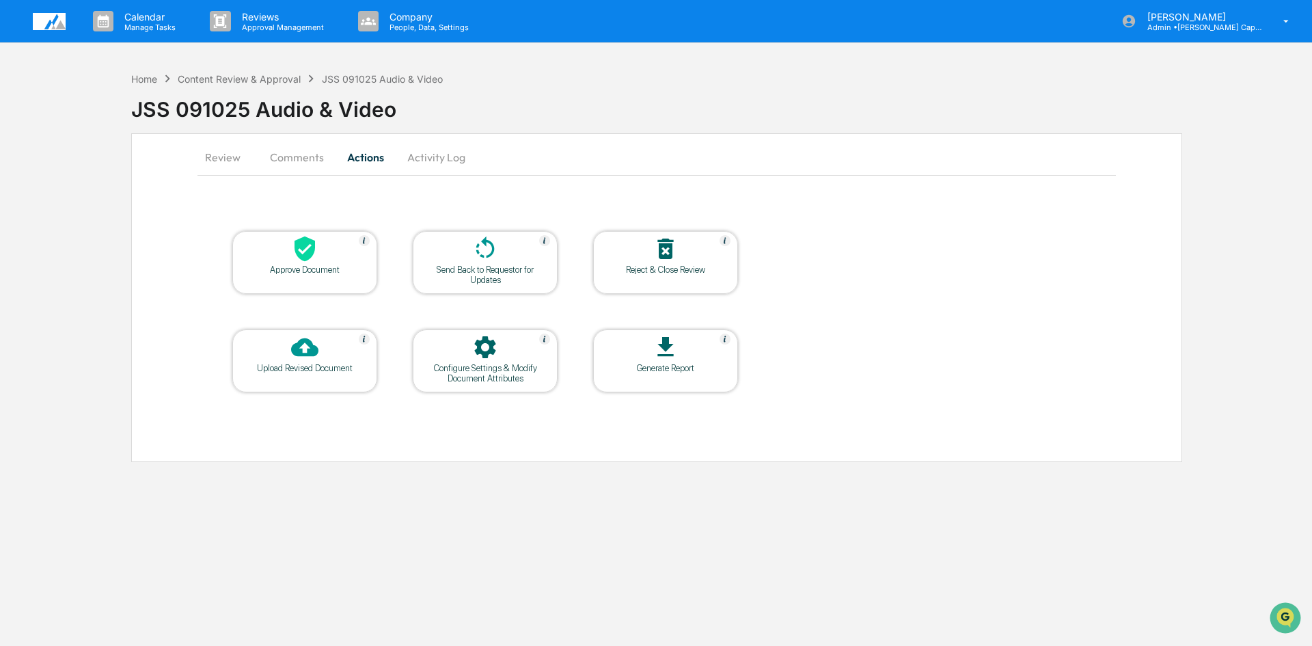
click at [293, 148] on button "Comments" at bounding box center [297, 157] width 76 height 33
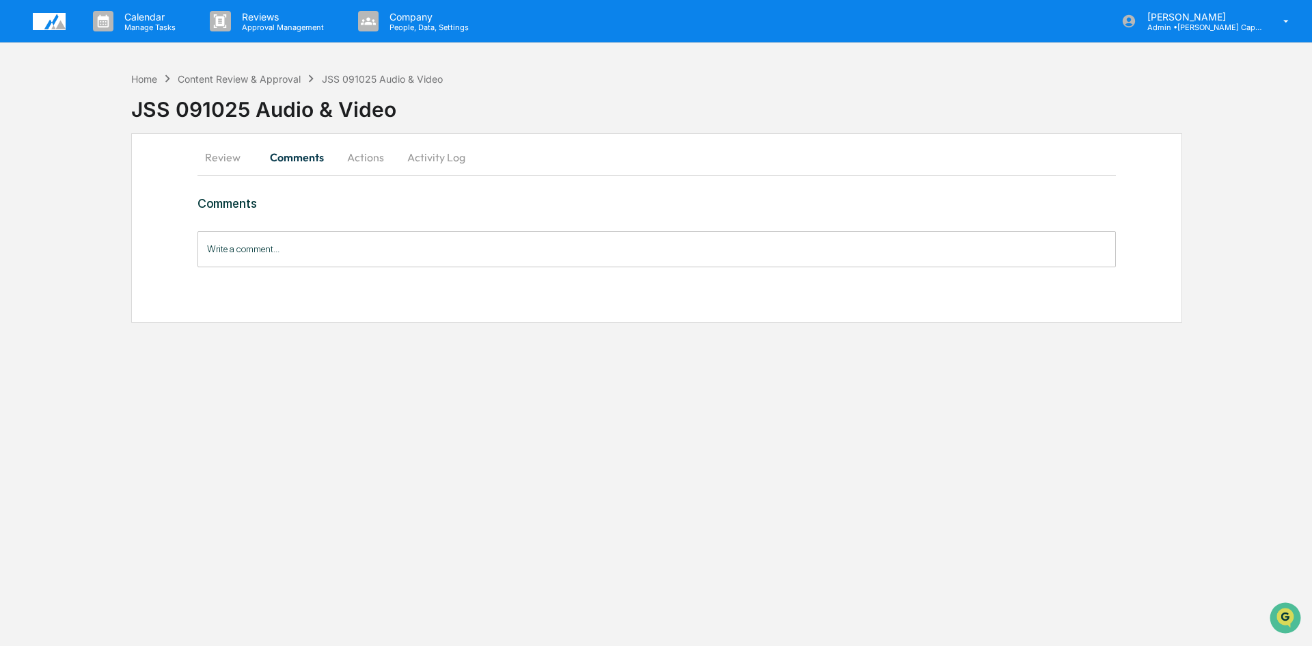
click at [223, 163] on button "Review" at bounding box center [227, 157] width 61 height 33
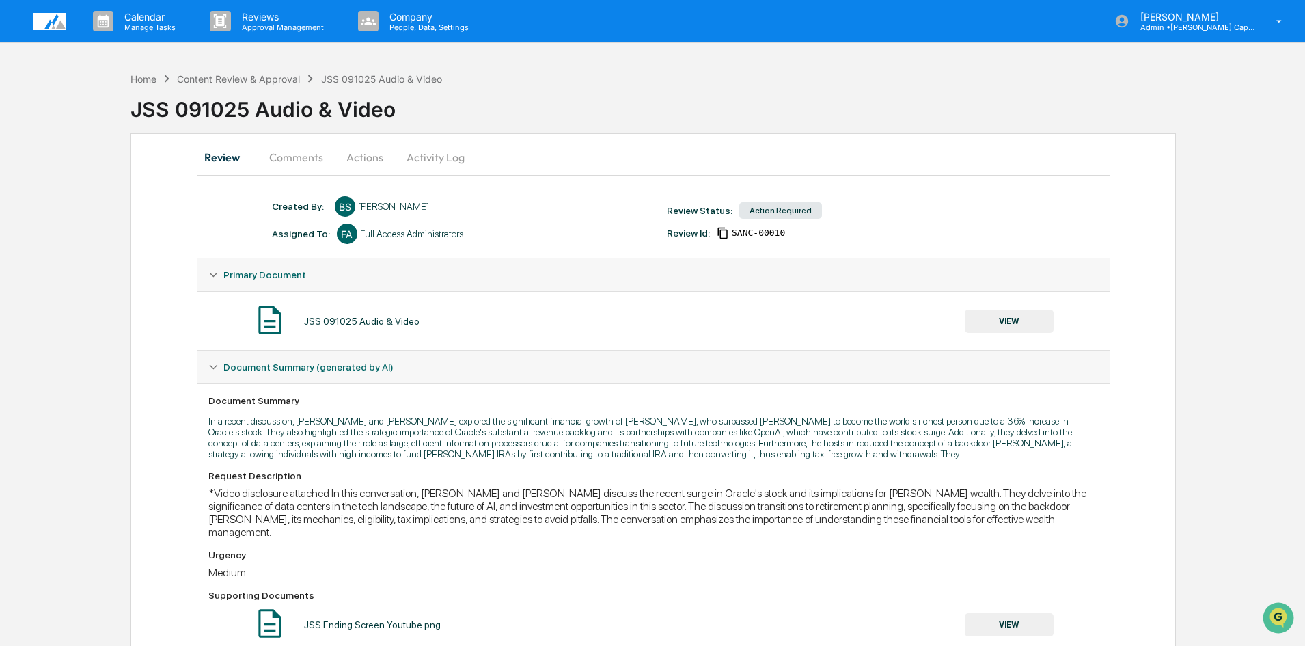
click at [1012, 327] on button "VIEW" at bounding box center [1009, 321] width 89 height 23
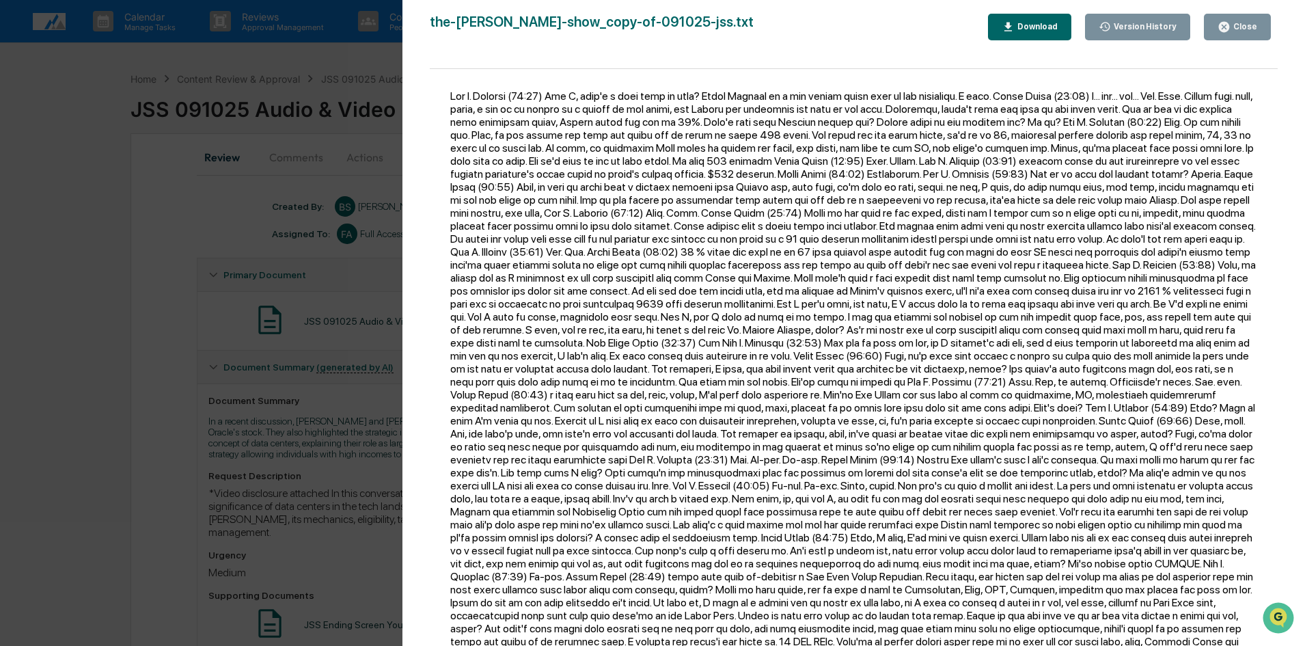
click at [1237, 14] on button "Close" at bounding box center [1237, 27] width 67 height 27
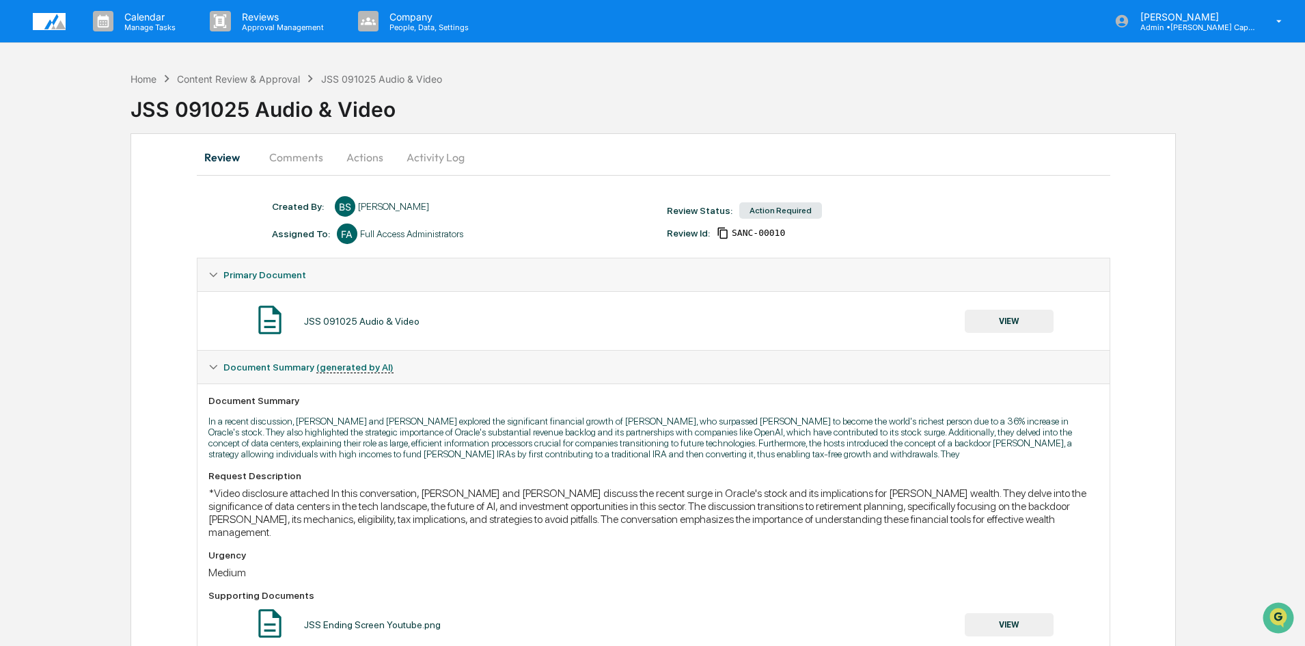
click at [294, 159] on button "Comments" at bounding box center [296, 157] width 76 height 33
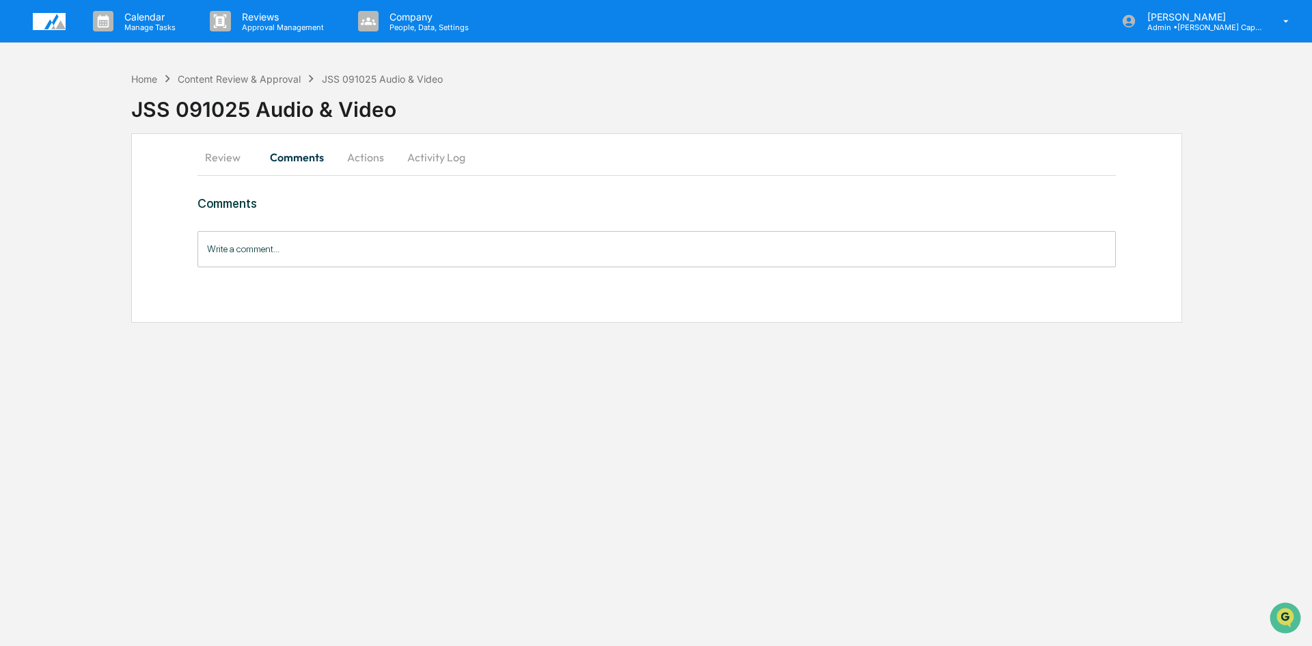
click at [253, 251] on input "Write a comment..." at bounding box center [656, 249] width 918 height 36
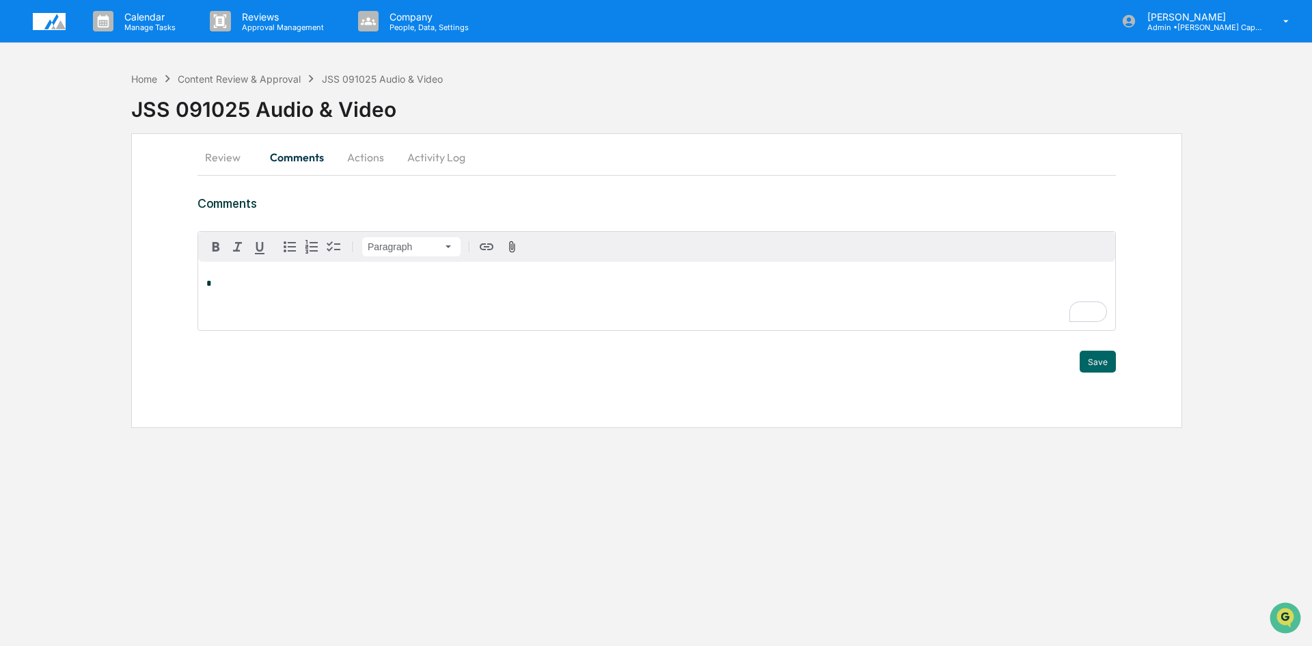
click at [361, 159] on button "Actions" at bounding box center [365, 157] width 61 height 33
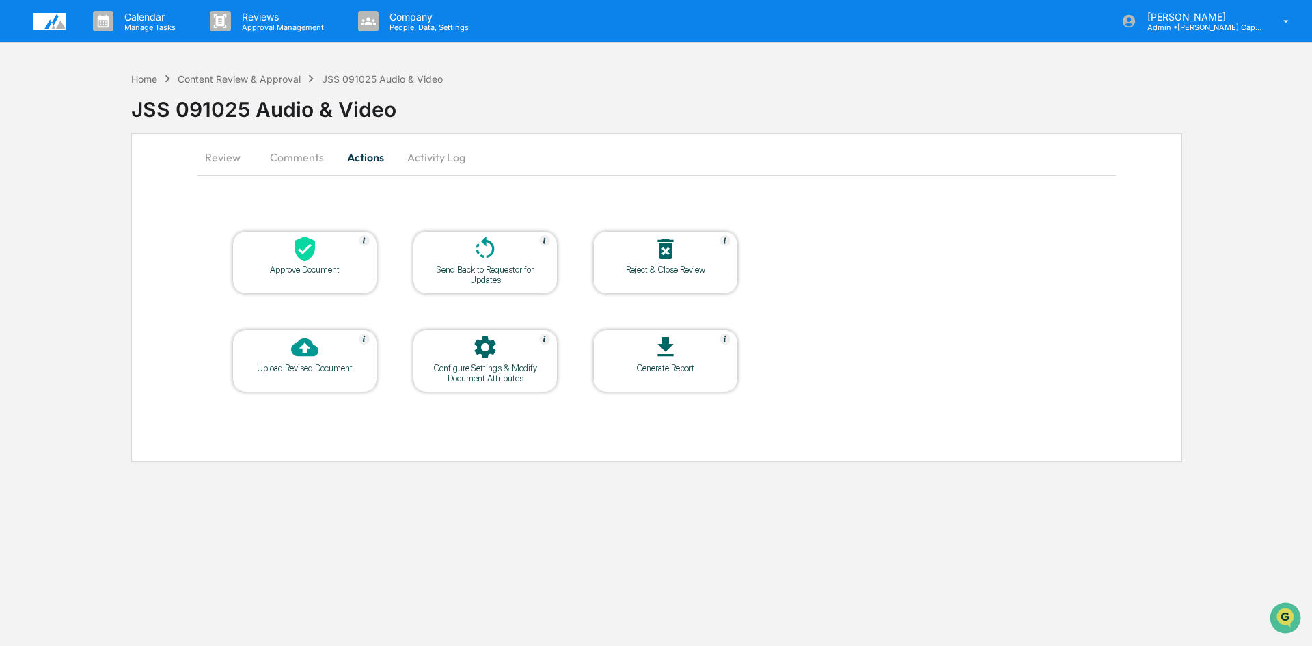
click at [490, 271] on div "Send Back to Requestor for Updates" at bounding box center [485, 274] width 123 height 20
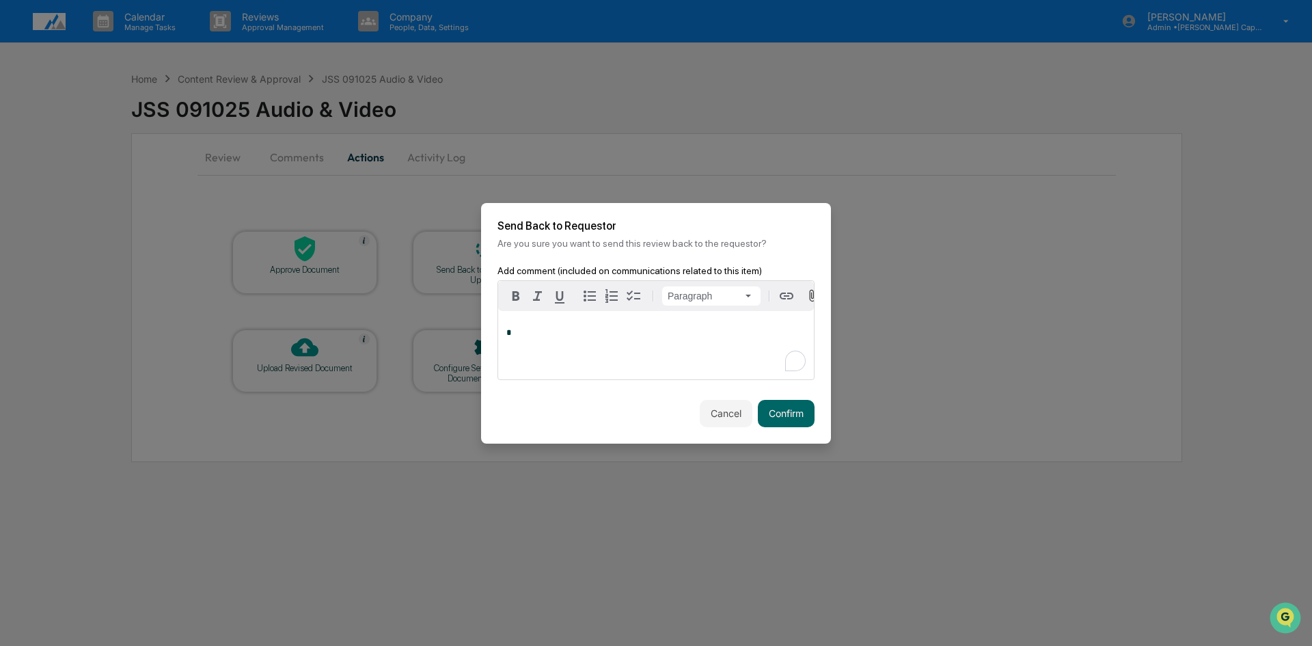
click at [556, 336] on p "*" at bounding box center [655, 333] width 299 height 10
click at [564, 357] on div "[PERSON_NAME]" at bounding box center [551, 357] width 90 height 17
click at [792, 420] on button "Confirm" at bounding box center [786, 413] width 57 height 27
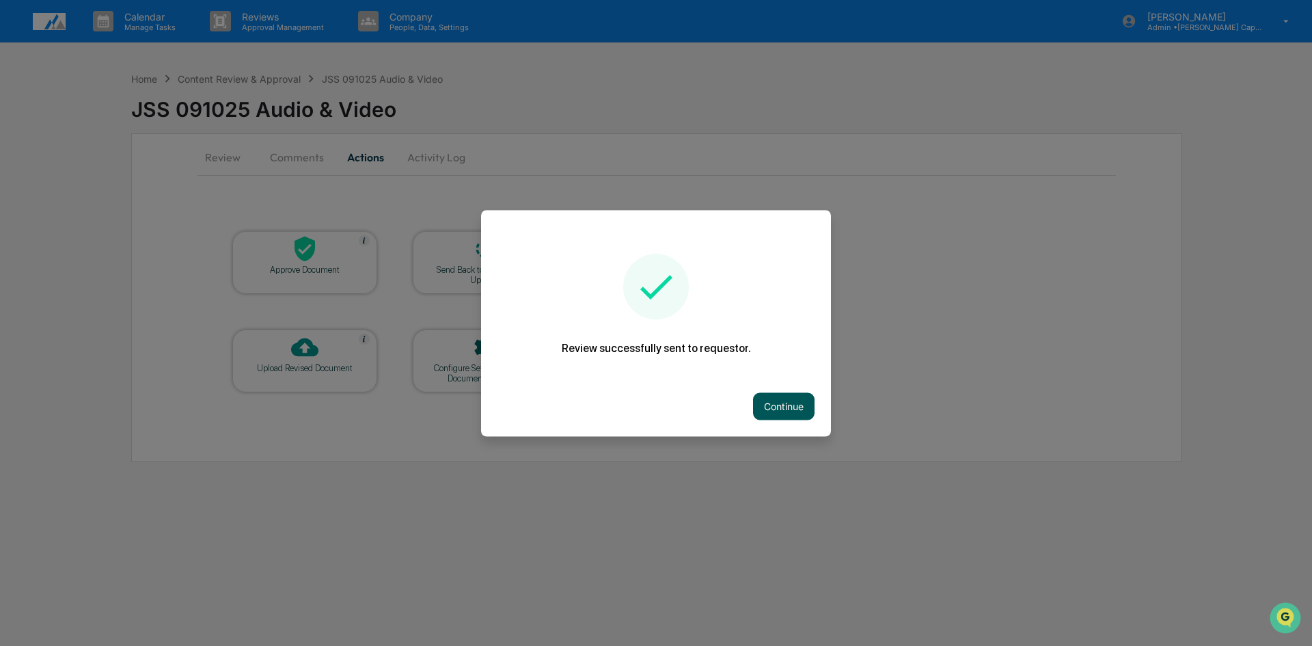
click at [782, 402] on button "Continue" at bounding box center [783, 405] width 61 height 27
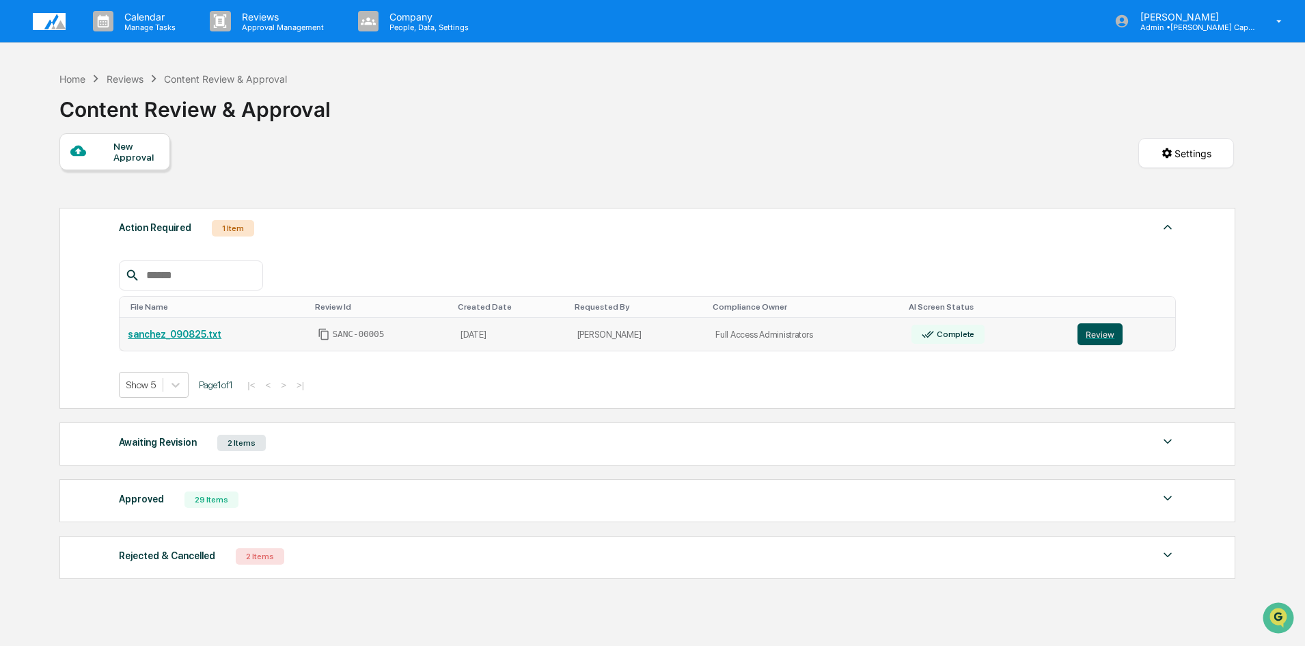
click at [1093, 339] on button "Review" at bounding box center [1100, 334] width 45 height 22
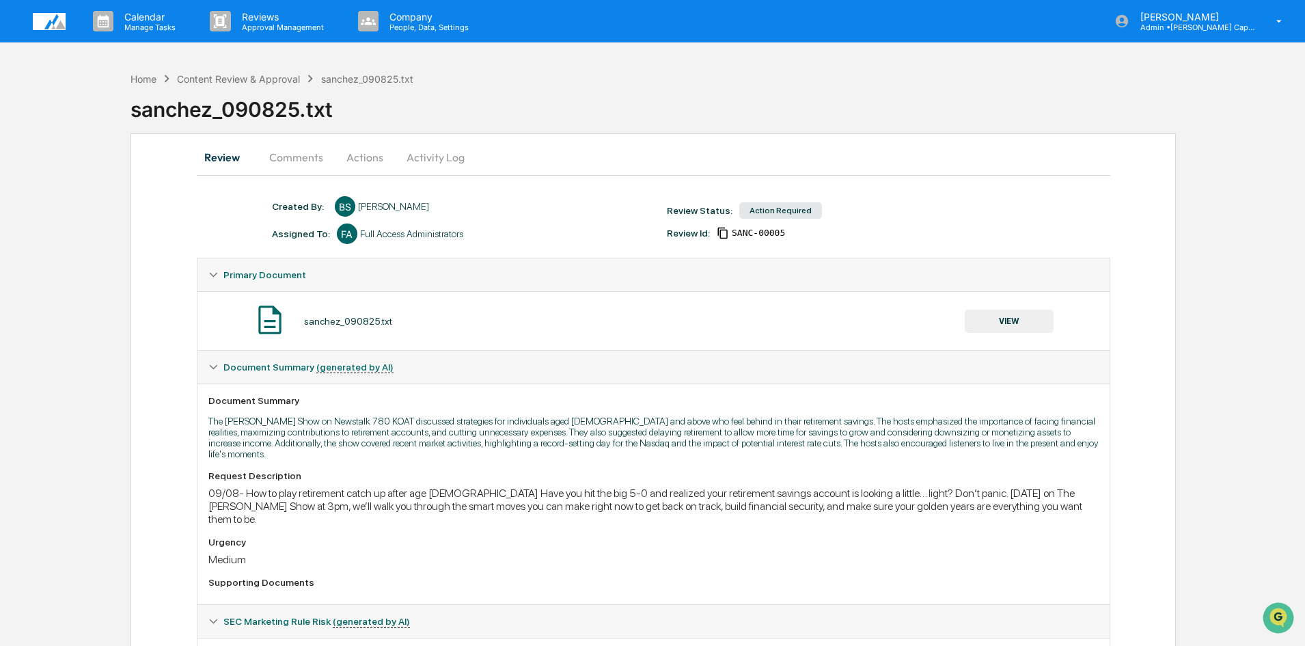
click at [292, 155] on button "Comments" at bounding box center [296, 157] width 76 height 33
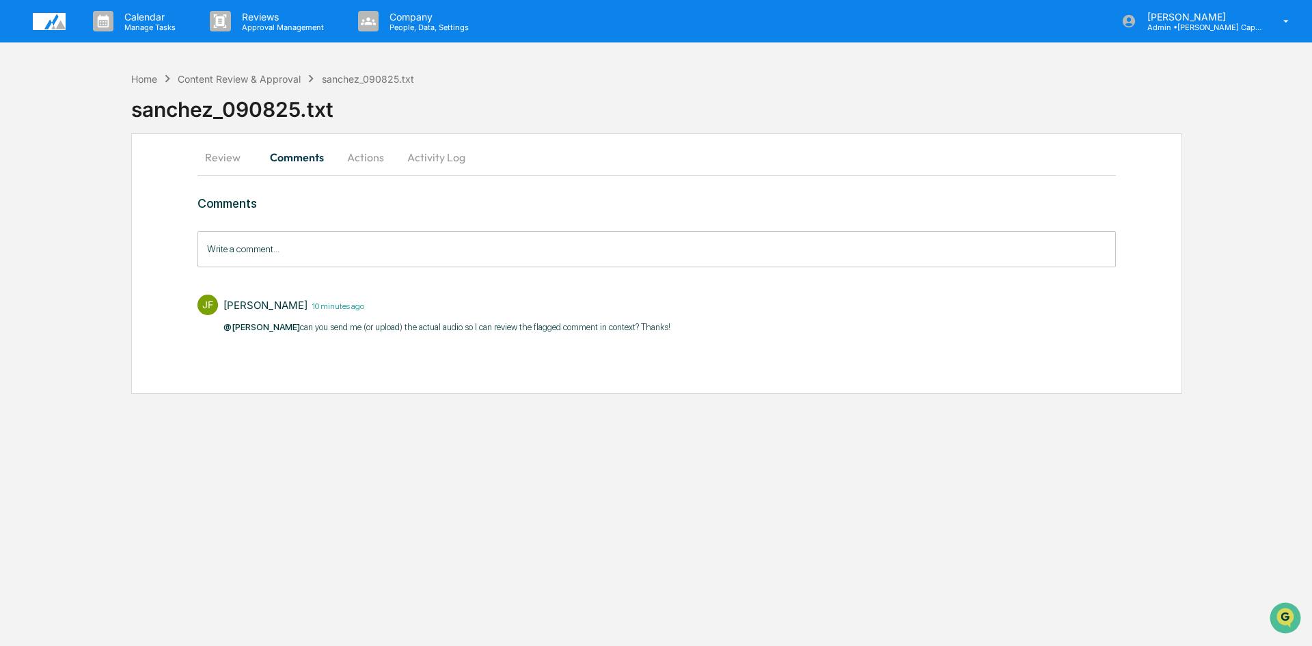
click at [360, 156] on button "Actions" at bounding box center [365, 157] width 61 height 33
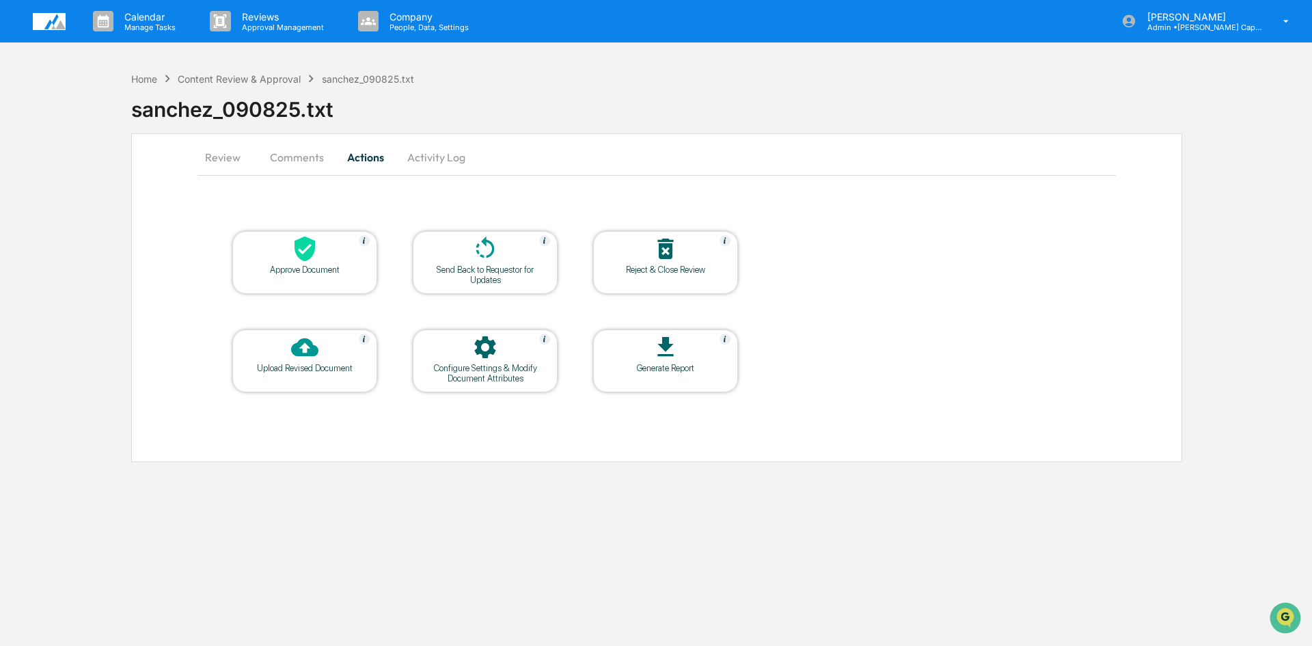
click at [284, 158] on button "Comments" at bounding box center [297, 157] width 76 height 33
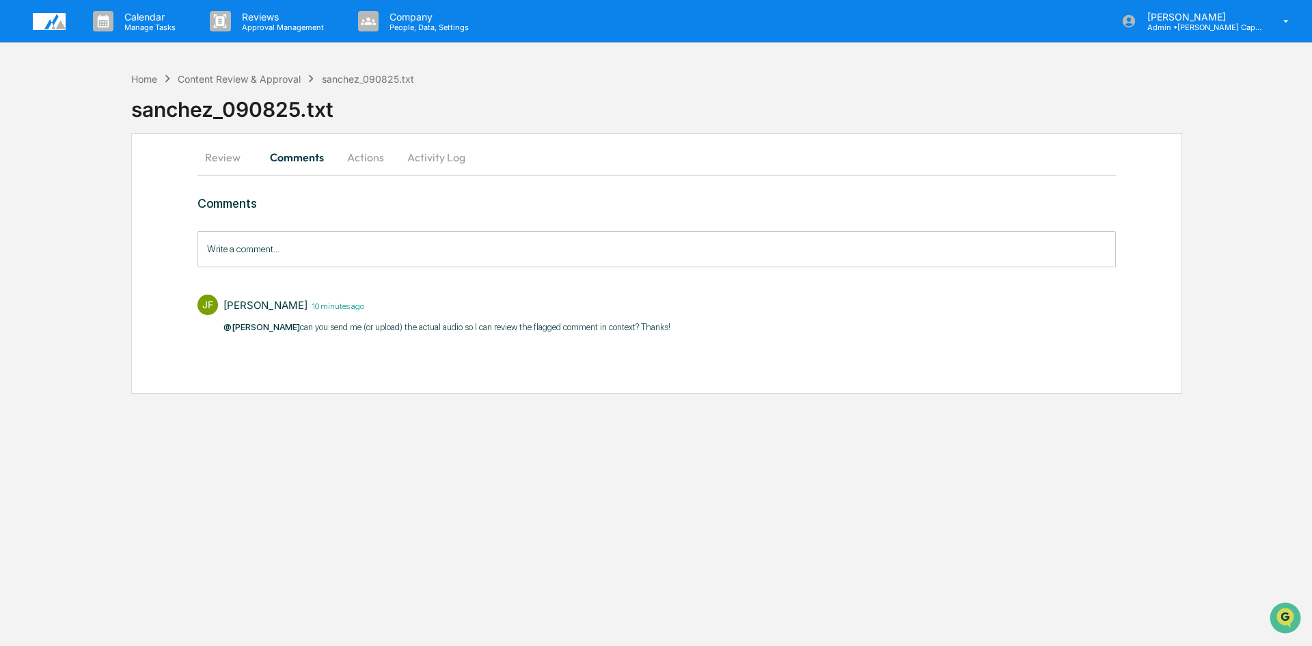
drag, startPoint x: 660, startPoint y: 327, endPoint x: 288, endPoint y: 318, distance: 371.8
click at [288, 318] on div "[PERSON_NAME] 10 minutes ago @[PERSON_NAME] can you send me (or upload) the act…" at bounding box center [656, 313] width 918 height 51
copy p "can you send me (or upload) the actual audio so I can review the flagged commen…"
click at [370, 166] on button "Actions" at bounding box center [365, 157] width 61 height 33
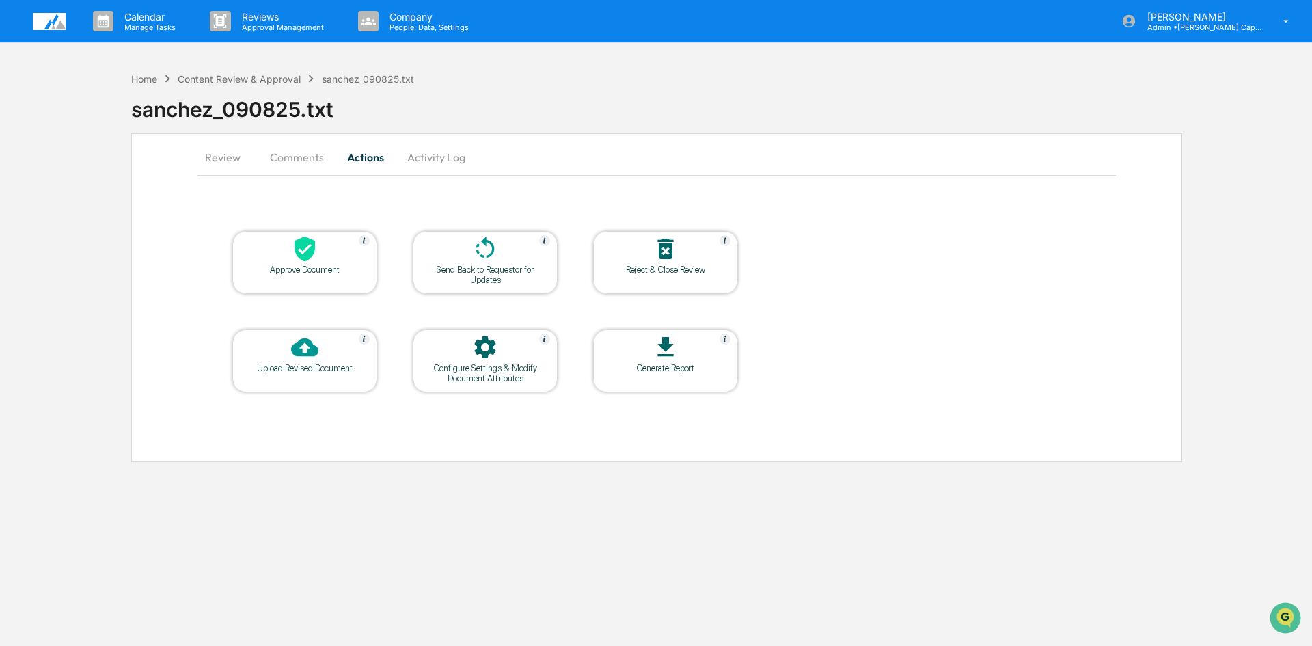
click at [491, 258] on icon at bounding box center [484, 248] width 27 height 27
